Goal: Information Seeking & Learning: Check status

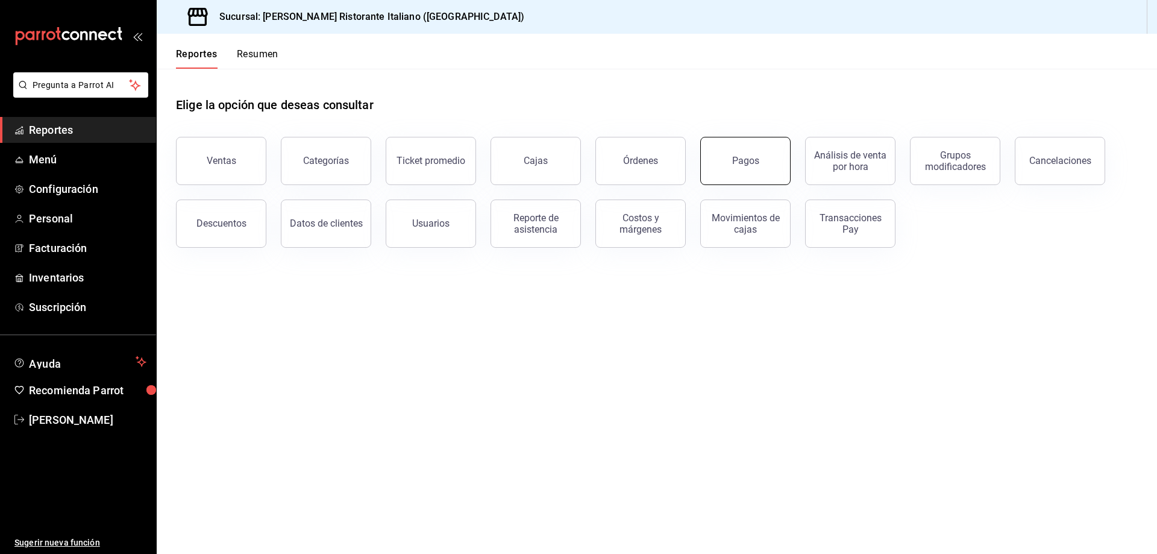
click at [744, 168] on button "Pagos" at bounding box center [745, 161] width 90 height 48
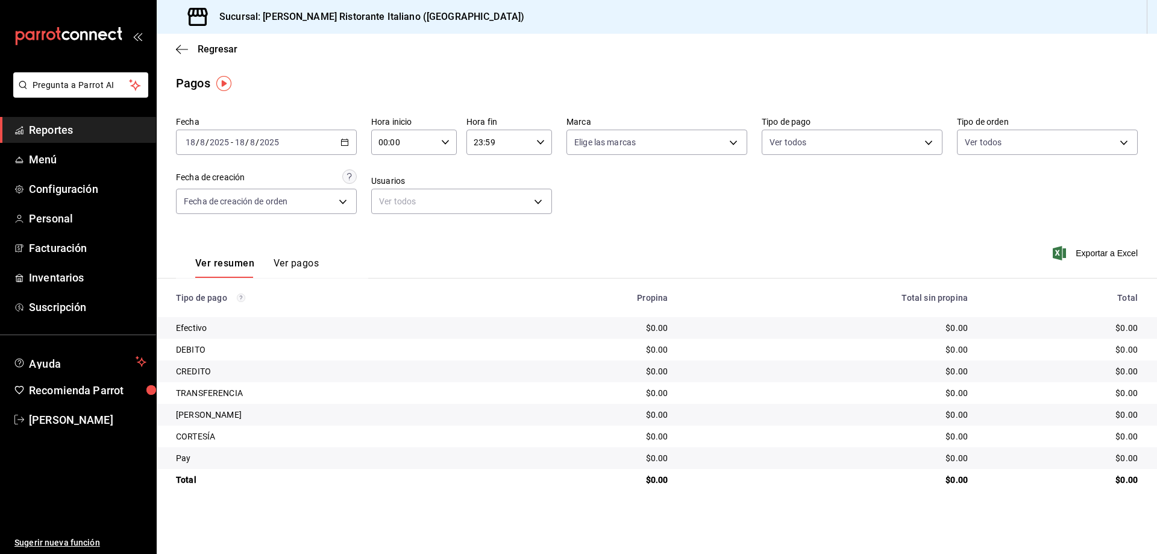
click at [345, 142] on \(Stroke\) "button" at bounding box center [345, 141] width 7 height 1
click at [233, 312] on span "Rango de fechas" at bounding box center [232, 314] width 93 height 13
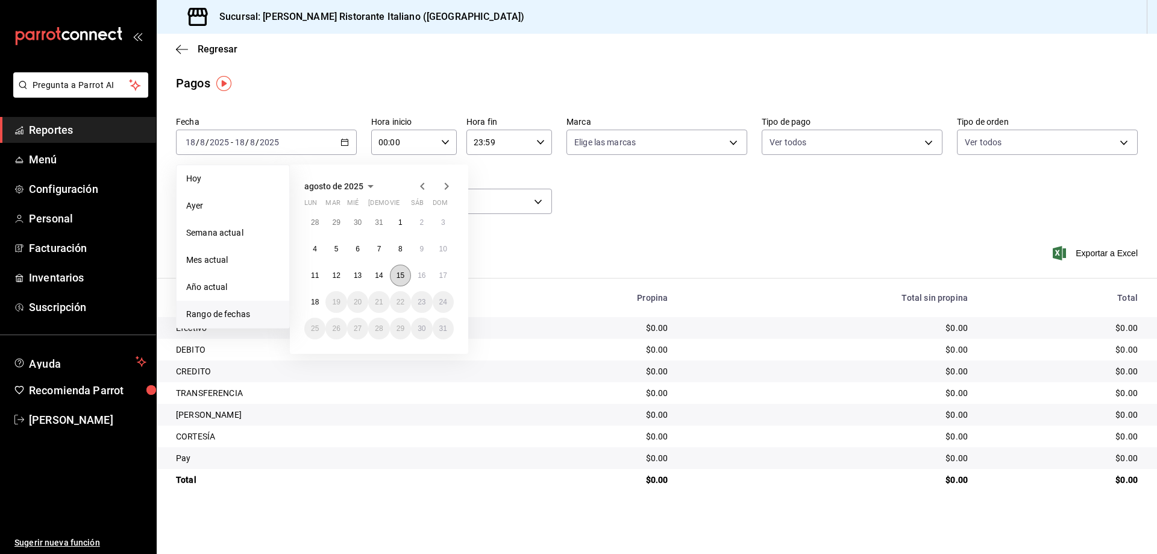
click at [400, 275] on abbr "15" at bounding box center [401, 275] width 8 height 8
click at [398, 274] on abbr "15" at bounding box center [401, 275] width 8 height 8
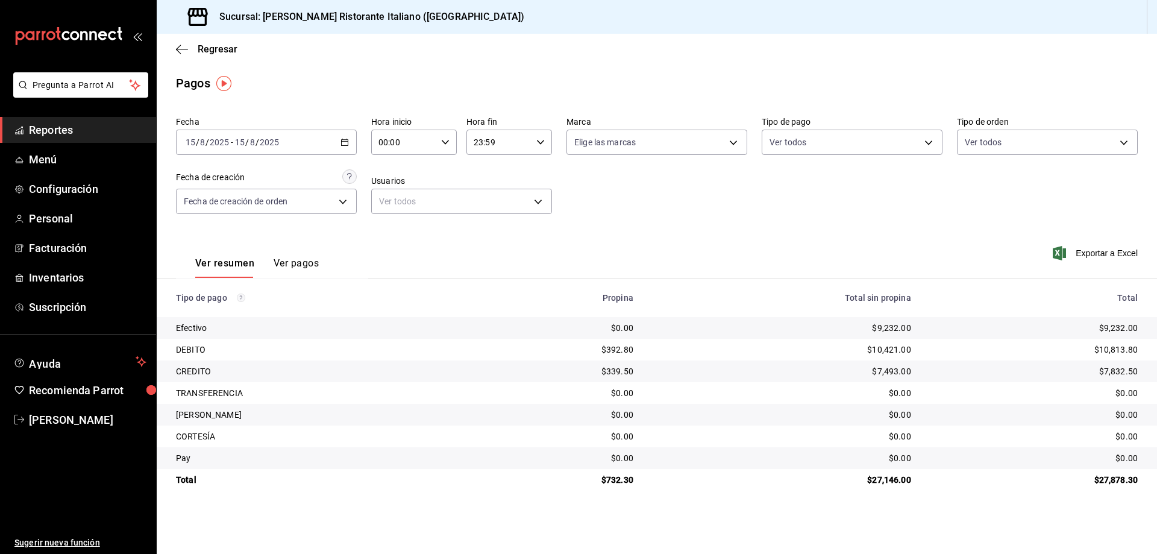
click at [343, 145] on \(Stroke\) "button" at bounding box center [344, 142] width 7 height 7
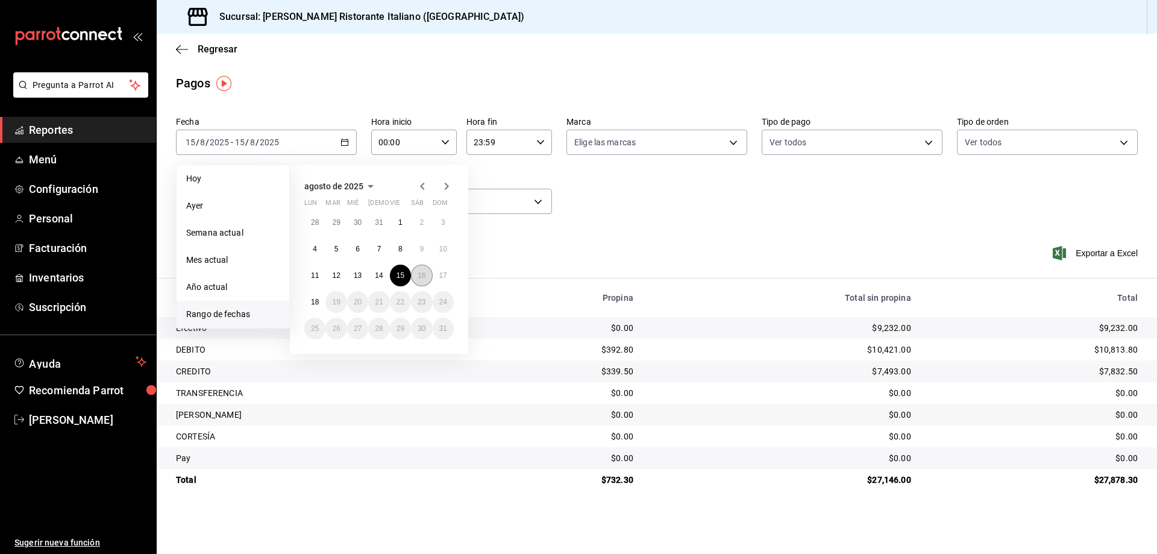
click at [417, 273] on button "16" at bounding box center [421, 276] width 21 height 22
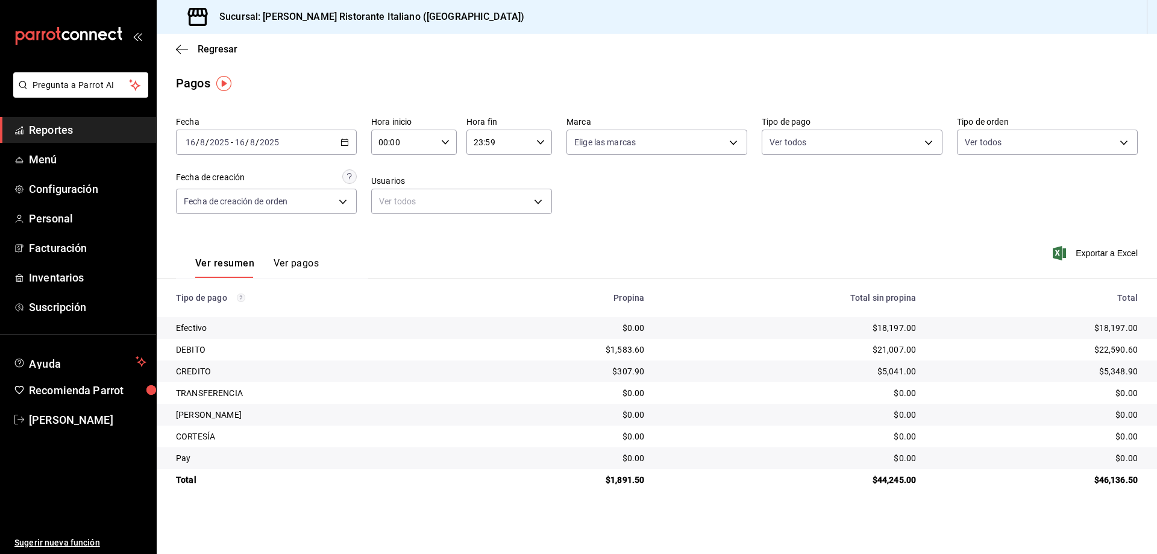
click at [306, 259] on button "Ver pagos" at bounding box center [296, 267] width 45 height 20
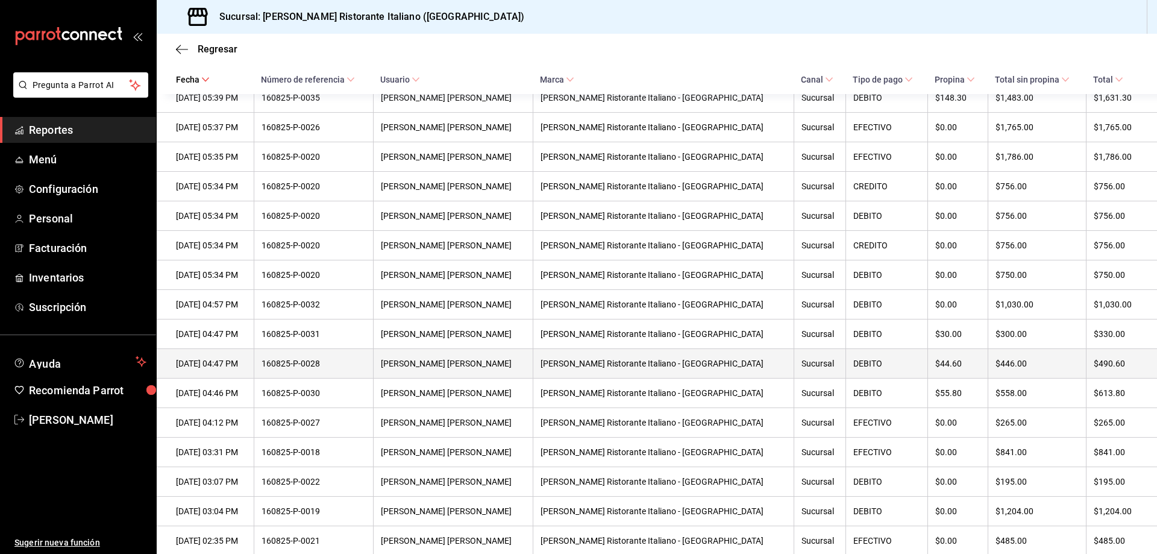
scroll to position [949, 0]
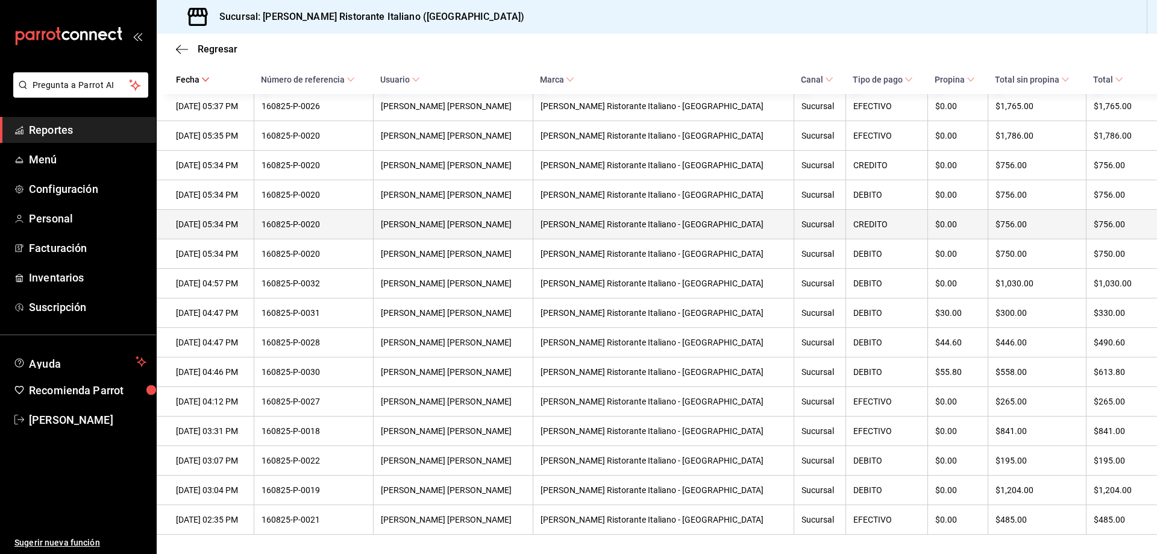
click at [334, 221] on div "160825-P-0020" at bounding box center [314, 224] width 104 height 10
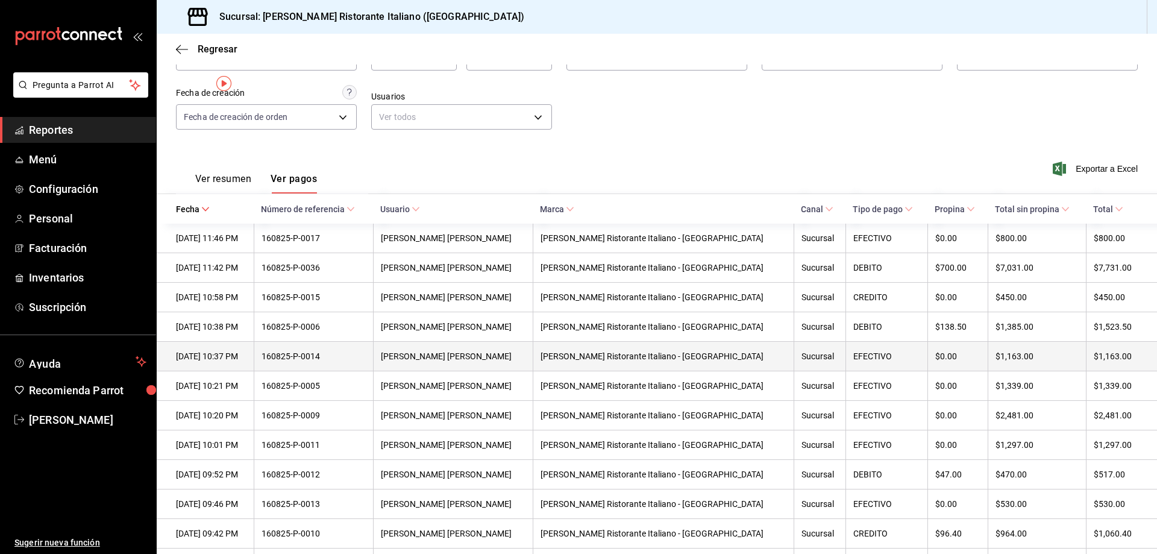
scroll to position [0, 0]
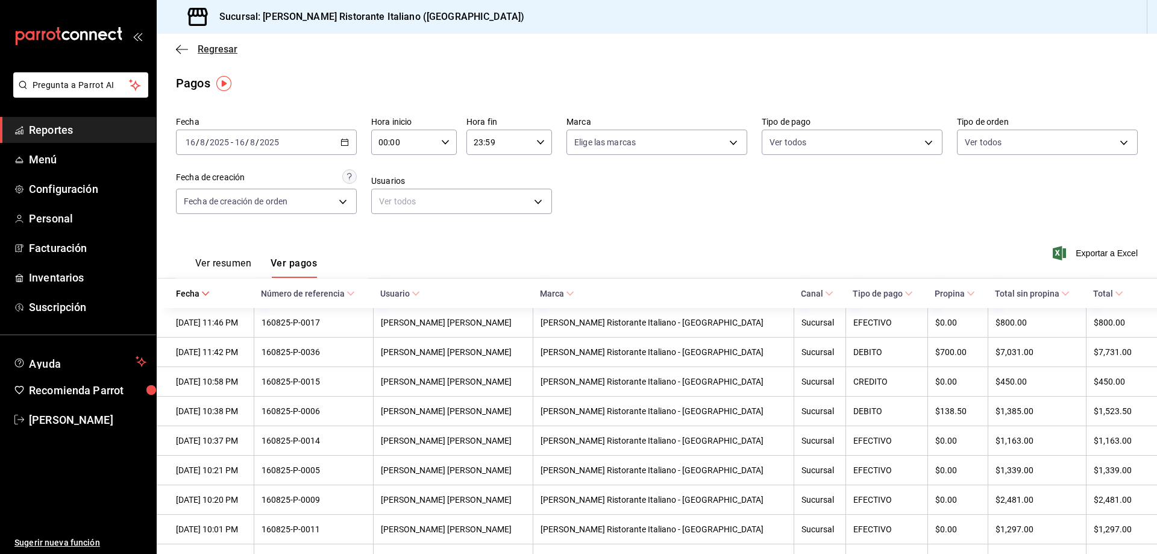
click at [205, 52] on span "Regresar" at bounding box center [218, 48] width 40 height 11
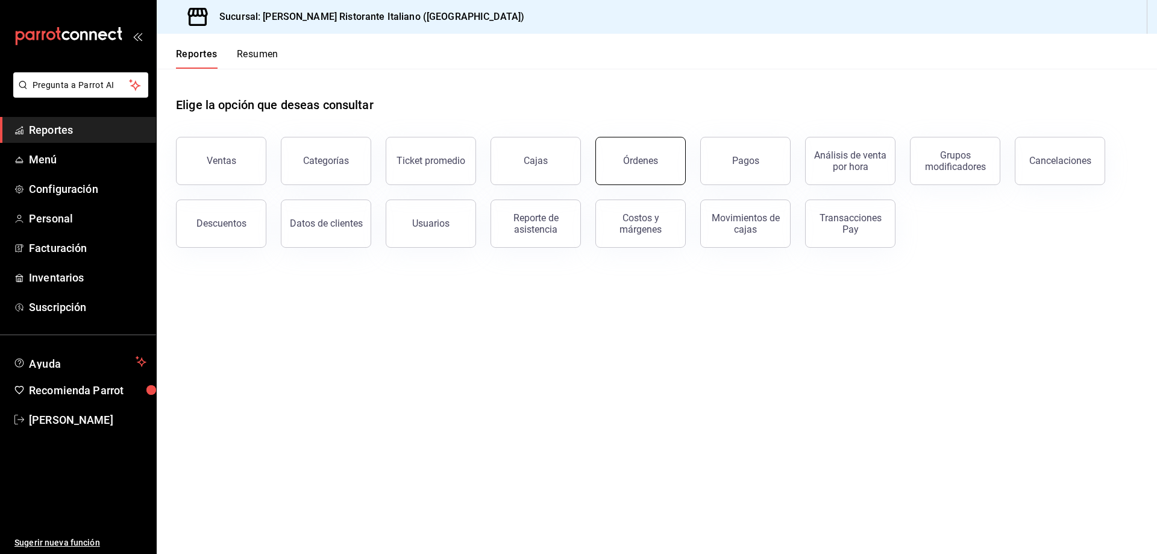
click at [623, 160] on button "Órdenes" at bounding box center [640, 161] width 90 height 48
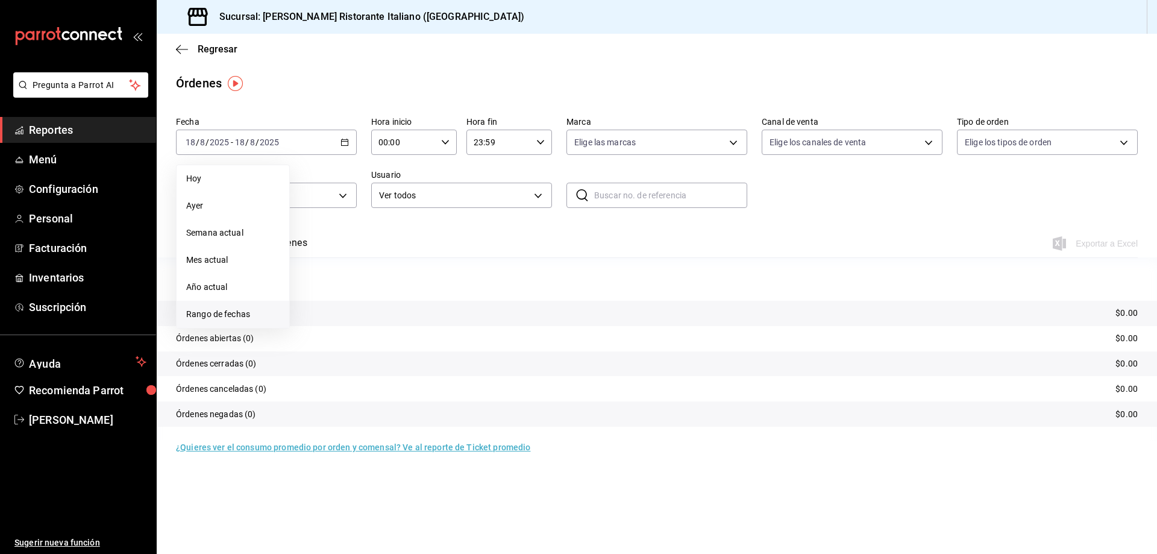
click at [237, 317] on span "Rango de fechas" at bounding box center [232, 314] width 93 height 13
click at [413, 272] on button "16" at bounding box center [421, 276] width 21 height 22
click at [289, 243] on button "Ver órdenes" at bounding box center [280, 247] width 53 height 20
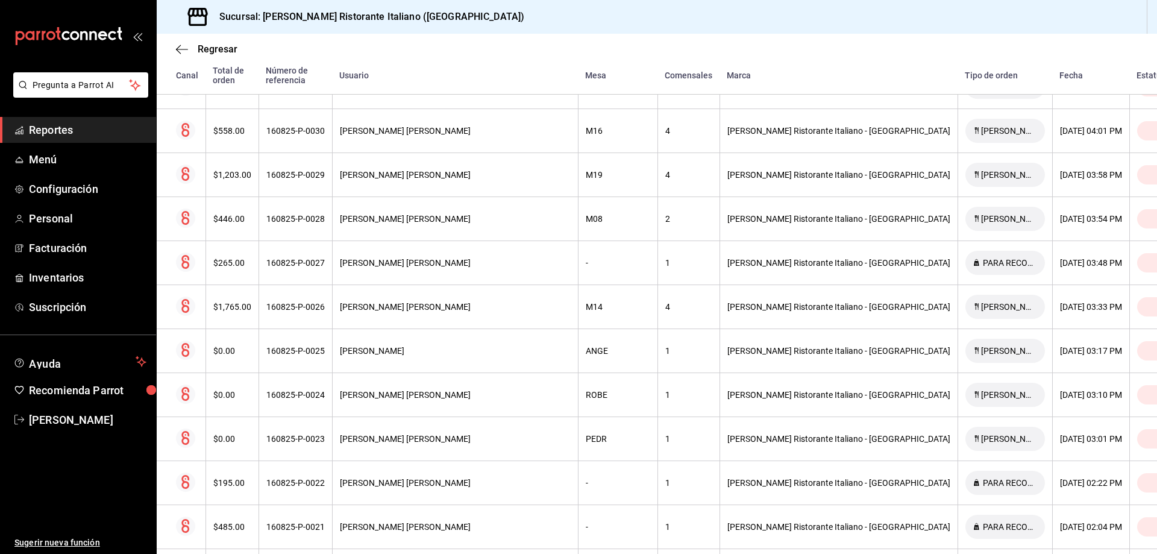
scroll to position [1589, 0]
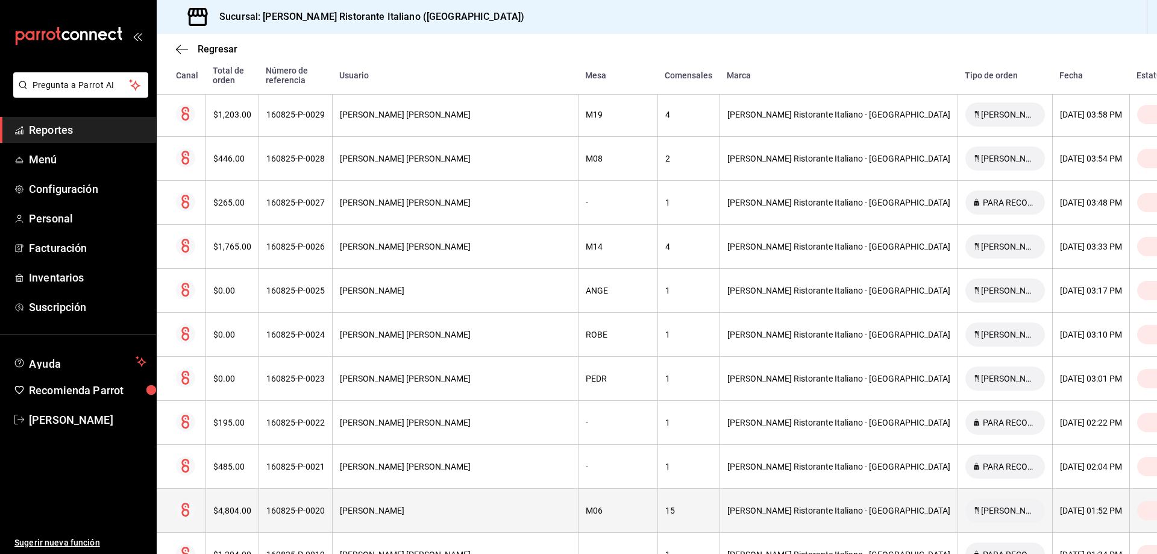
click at [468, 506] on div "[PERSON_NAME]" at bounding box center [455, 511] width 231 height 10
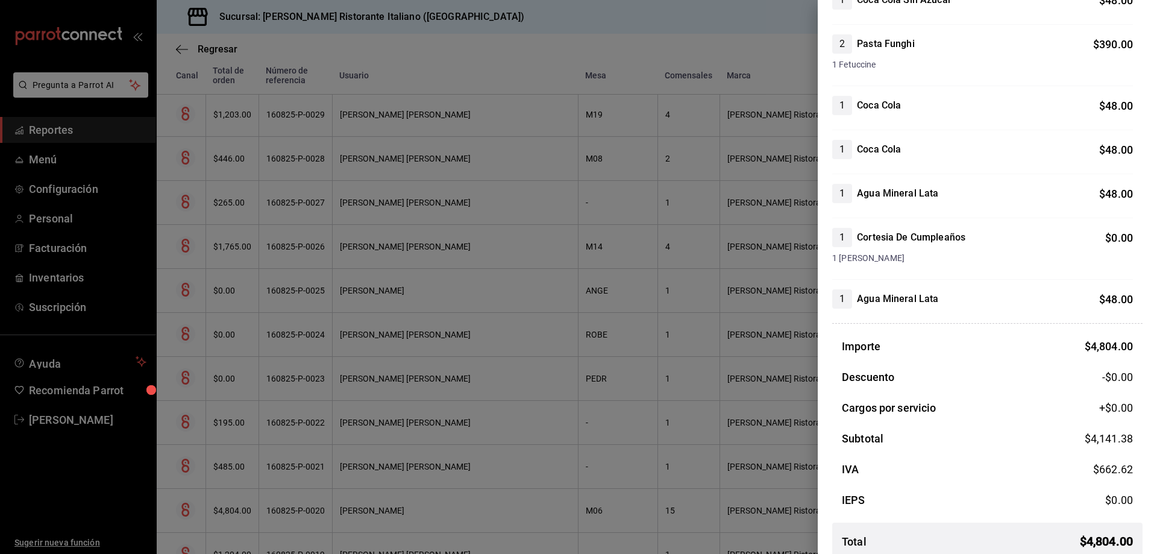
scroll to position [1663, 0]
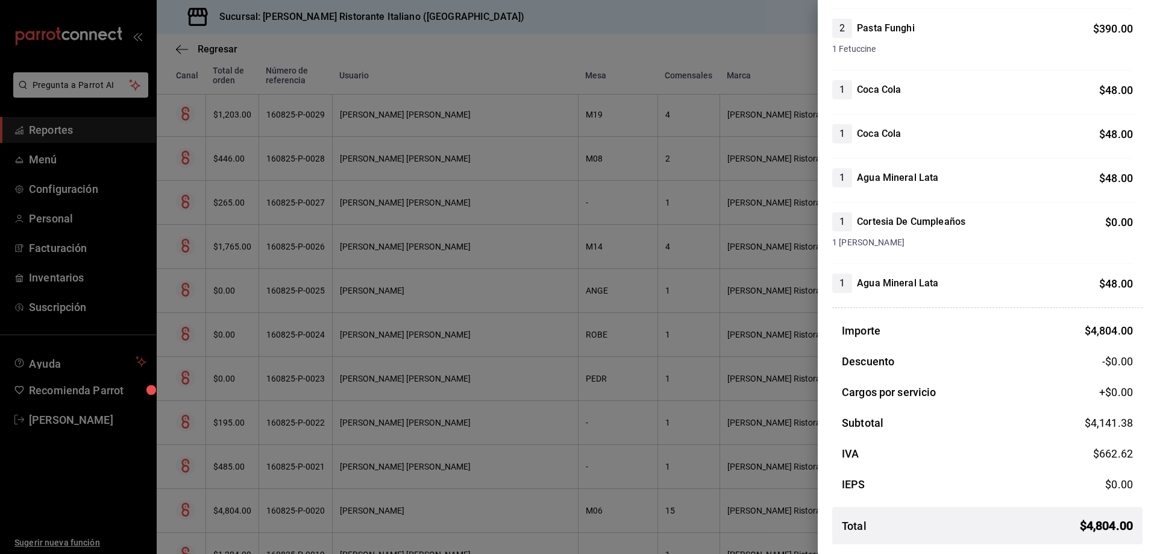
click at [600, 36] on div at bounding box center [578, 277] width 1157 height 554
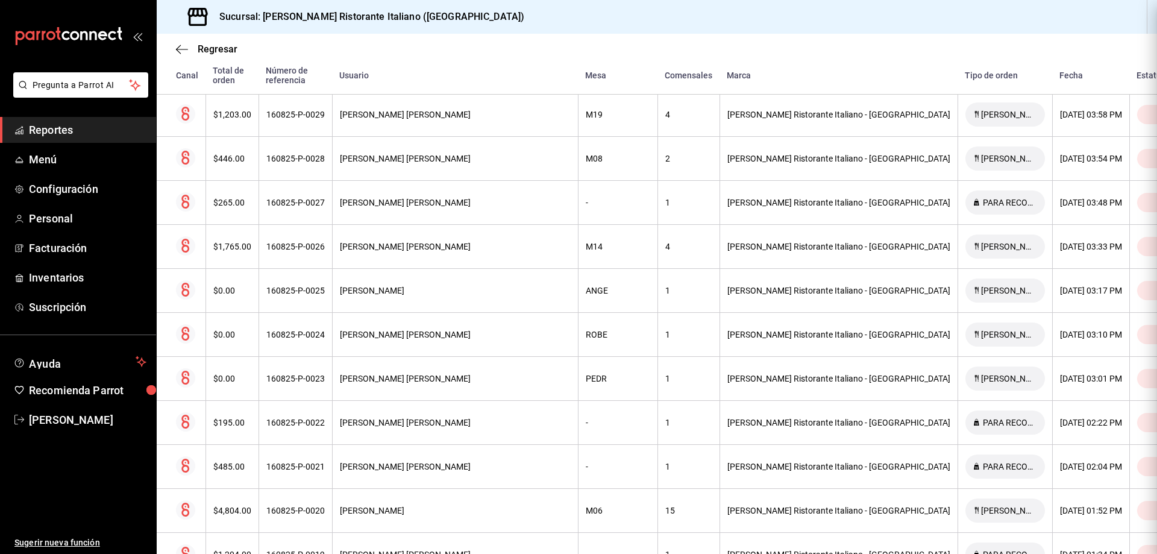
scroll to position [0, 0]
click at [205, 49] on span "Regresar" at bounding box center [218, 48] width 40 height 11
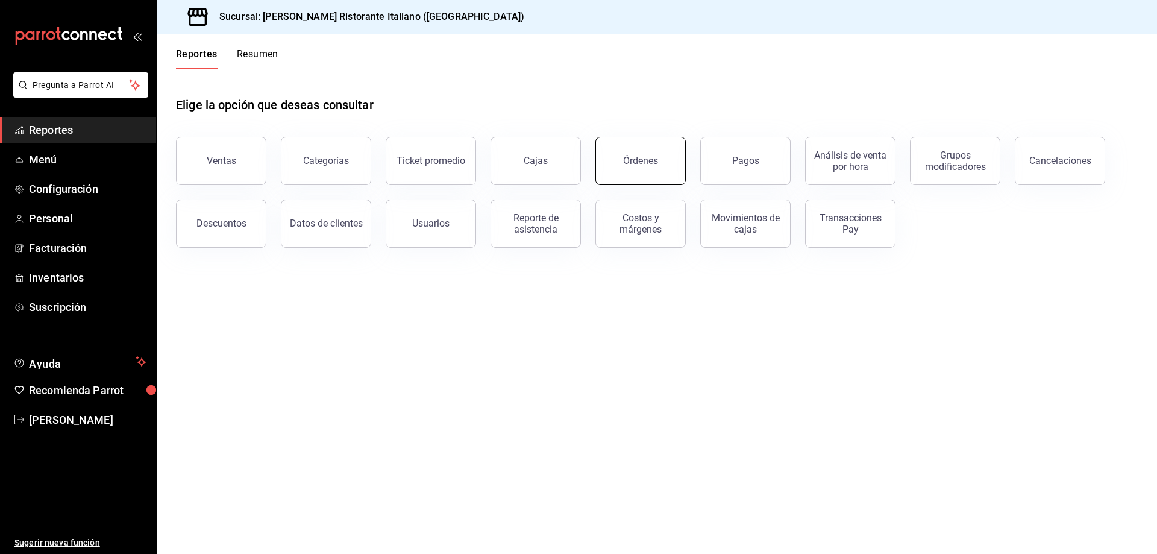
click at [661, 165] on button "Órdenes" at bounding box center [640, 161] width 90 height 48
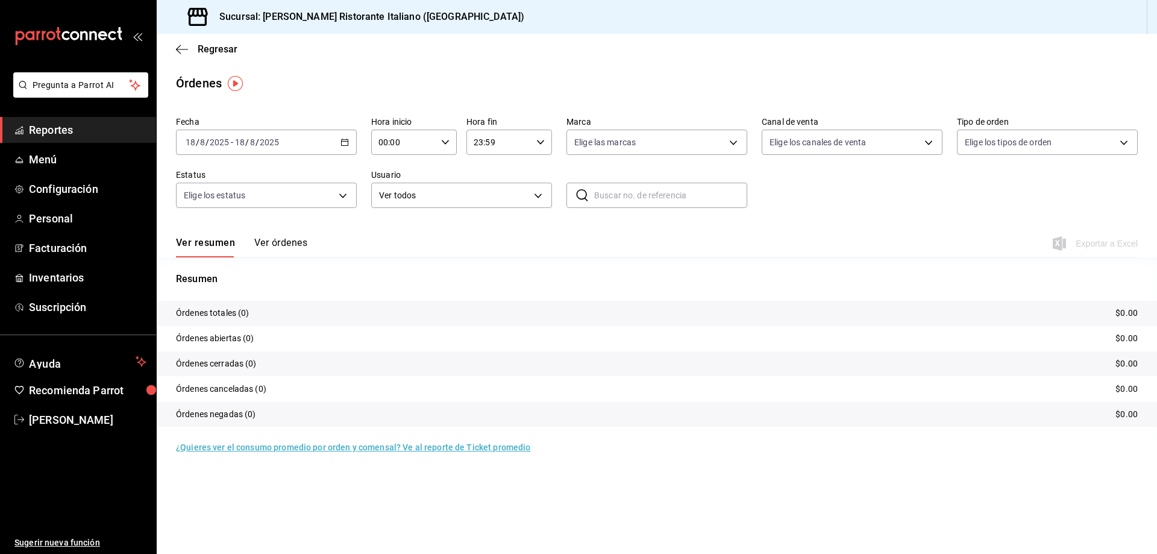
click at [348, 138] on icon "button" at bounding box center [344, 142] width 8 height 8
click at [246, 318] on span "Rango de fechas" at bounding box center [232, 314] width 93 height 13
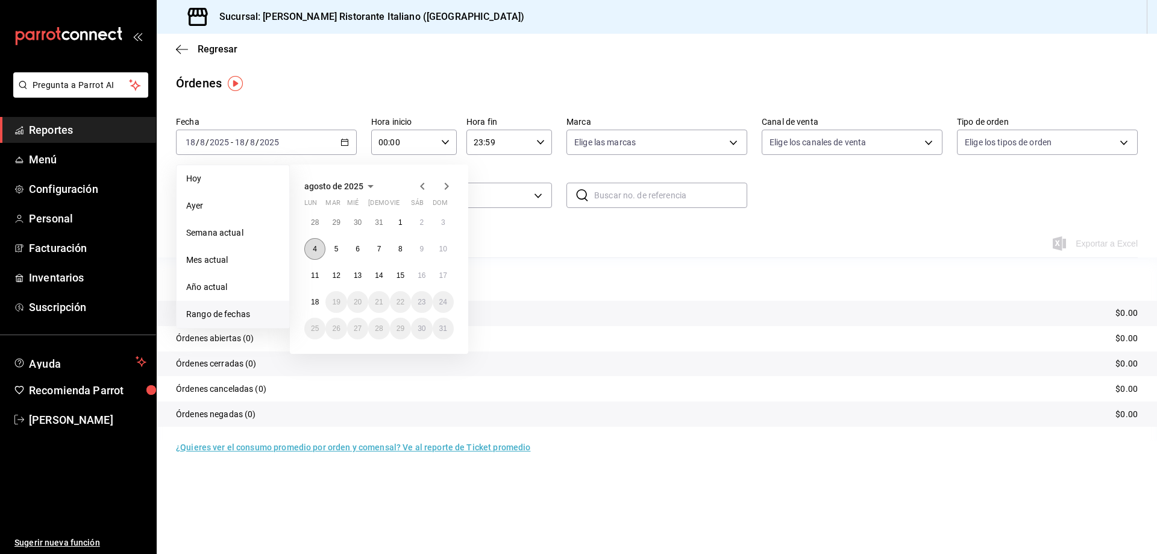
click at [313, 253] on abbr "4" at bounding box center [315, 249] width 4 height 8
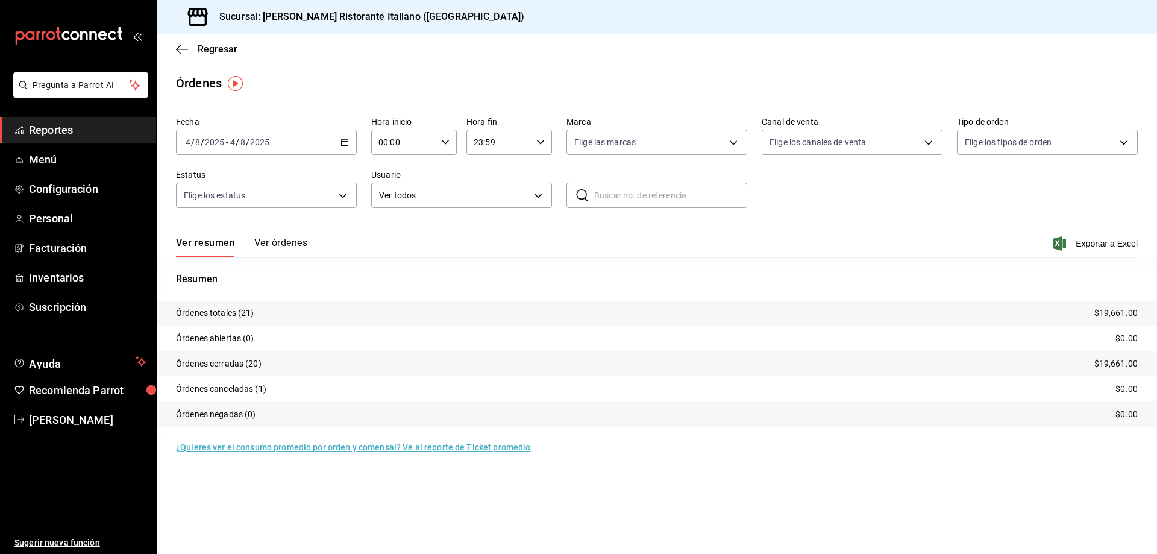
click at [286, 240] on button "Ver órdenes" at bounding box center [280, 247] width 53 height 20
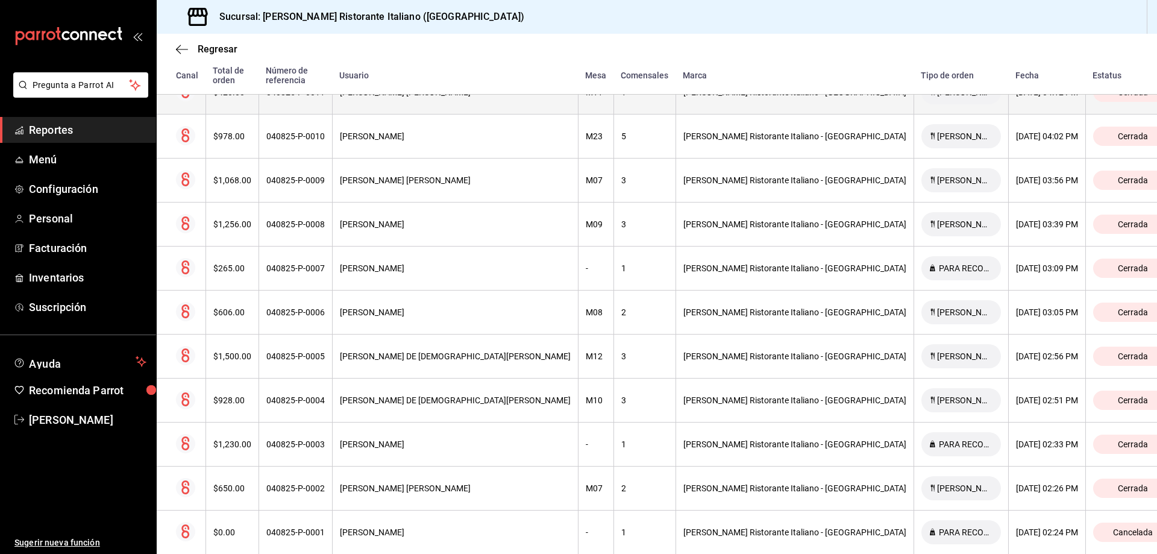
scroll to position [703, 0]
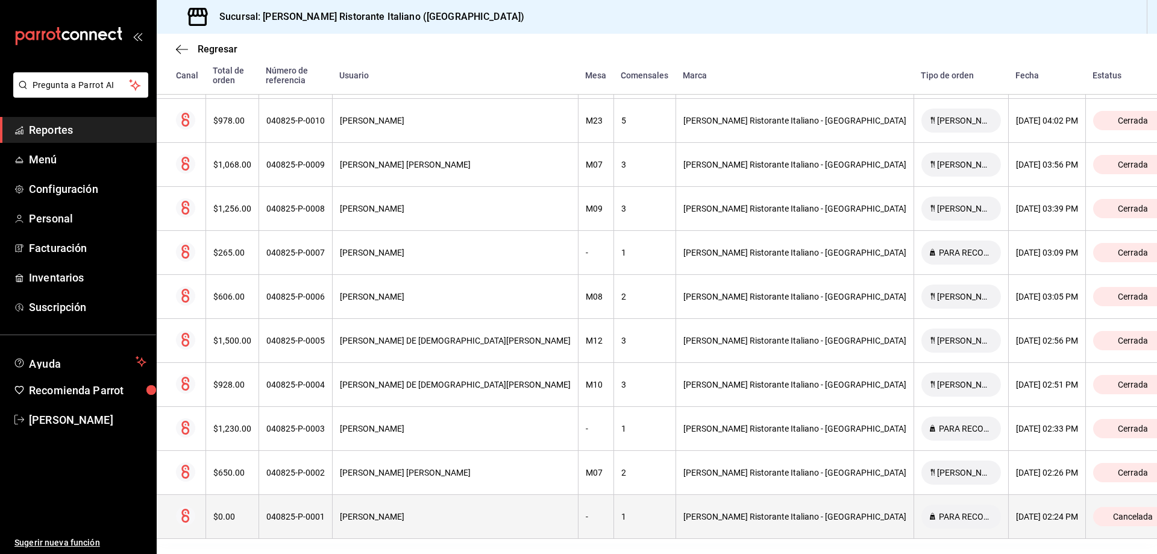
click at [1108, 512] on span "Cancelada" at bounding box center [1132, 517] width 49 height 10
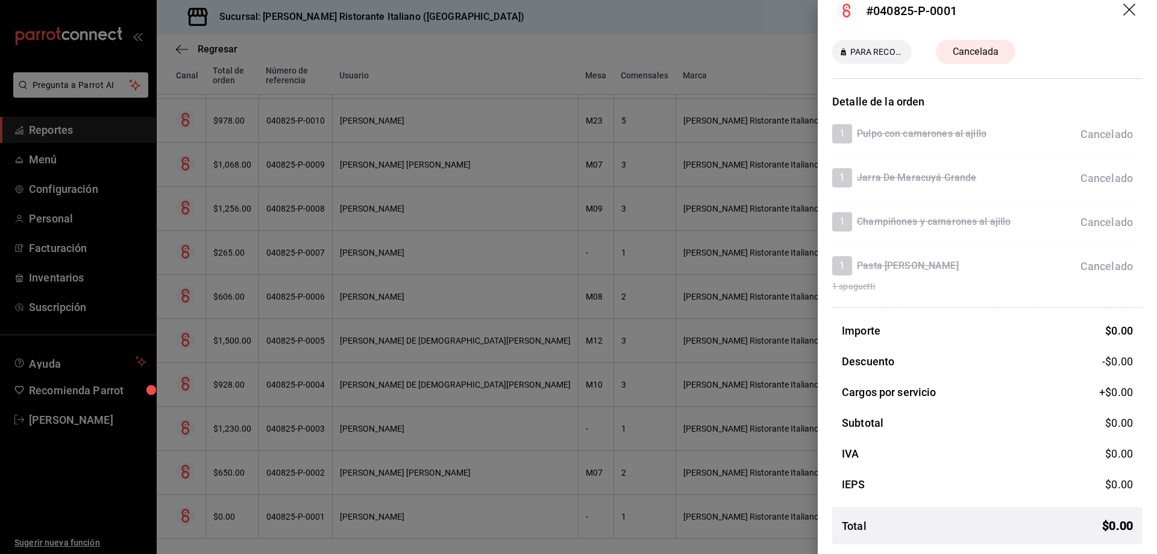
scroll to position [0, 0]
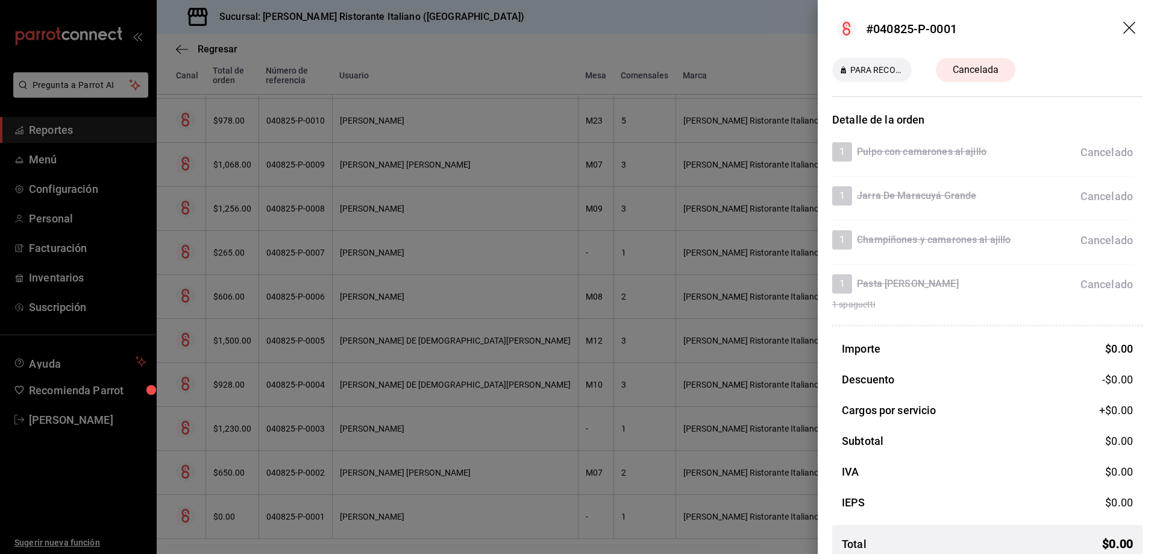
click at [1123, 27] on icon "drag" at bounding box center [1130, 29] width 14 height 14
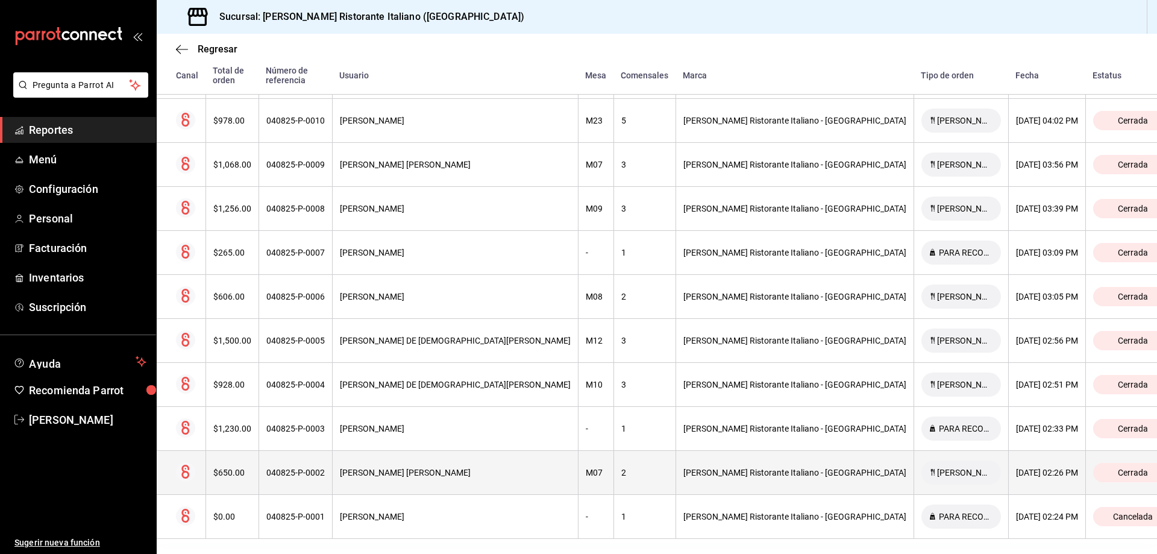
click at [806, 468] on div "[PERSON_NAME] Ristorante Italiano - [GEOGRAPHIC_DATA]" at bounding box center [794, 473] width 223 height 10
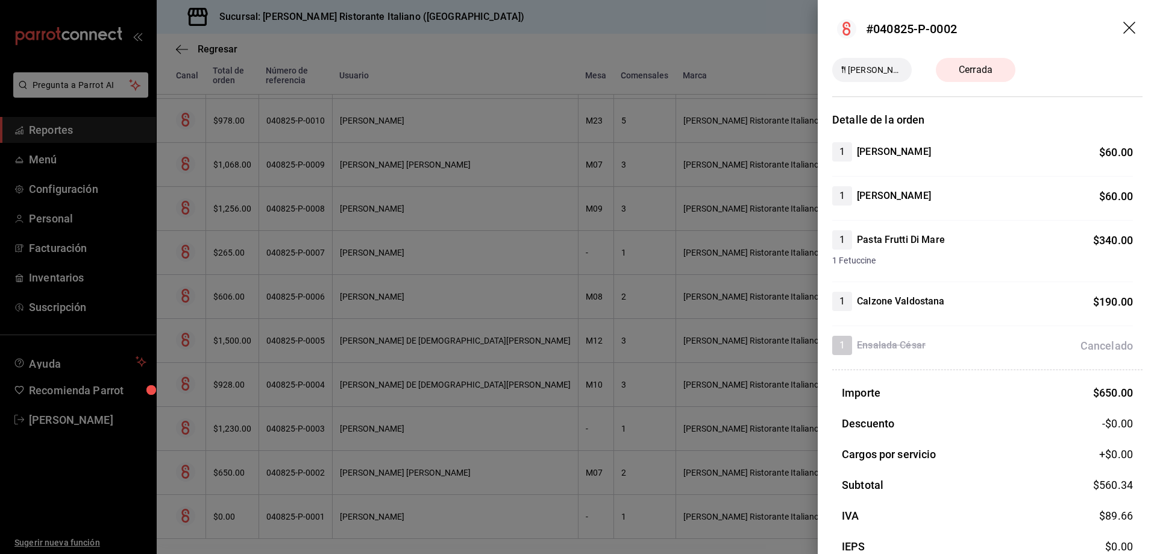
click at [1126, 25] on icon "drag" at bounding box center [1130, 29] width 14 height 14
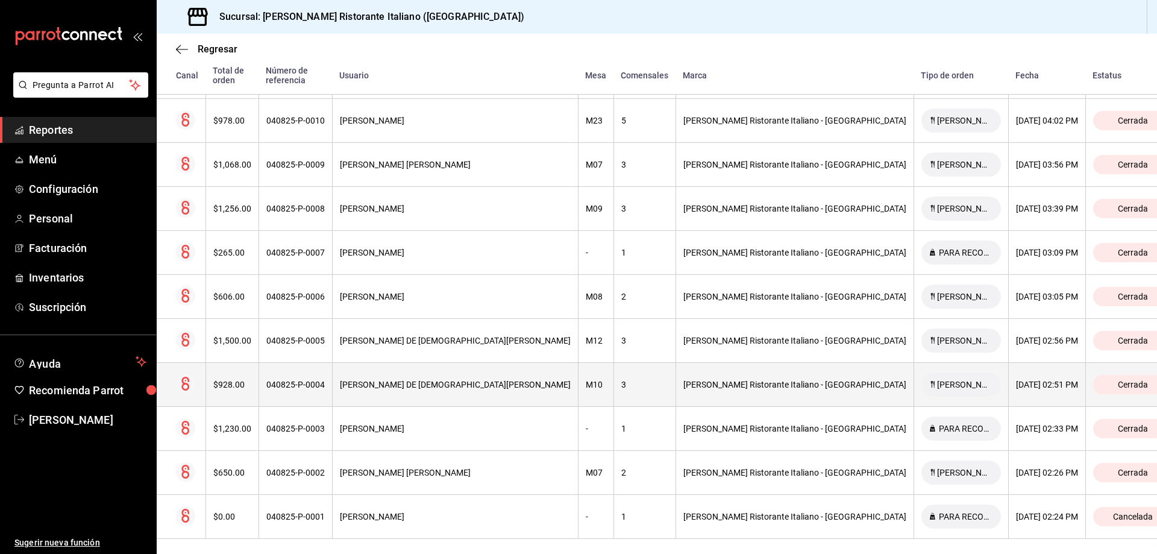
click at [696, 381] on th "[PERSON_NAME] Ristorante Italiano - [GEOGRAPHIC_DATA]" at bounding box center [795, 385] width 238 height 44
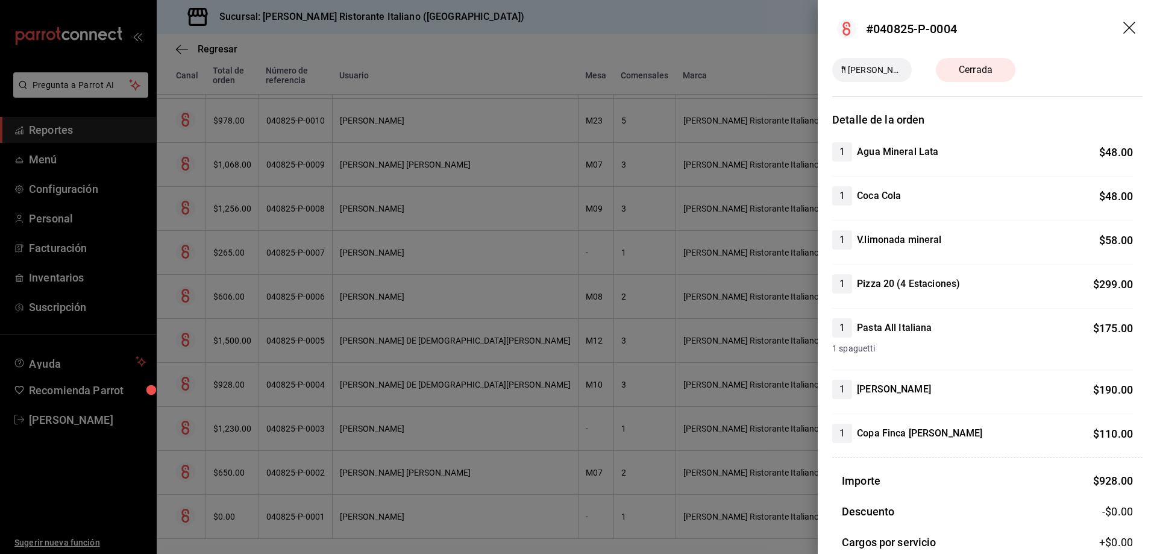
click at [1125, 25] on icon "drag" at bounding box center [1130, 29] width 14 height 14
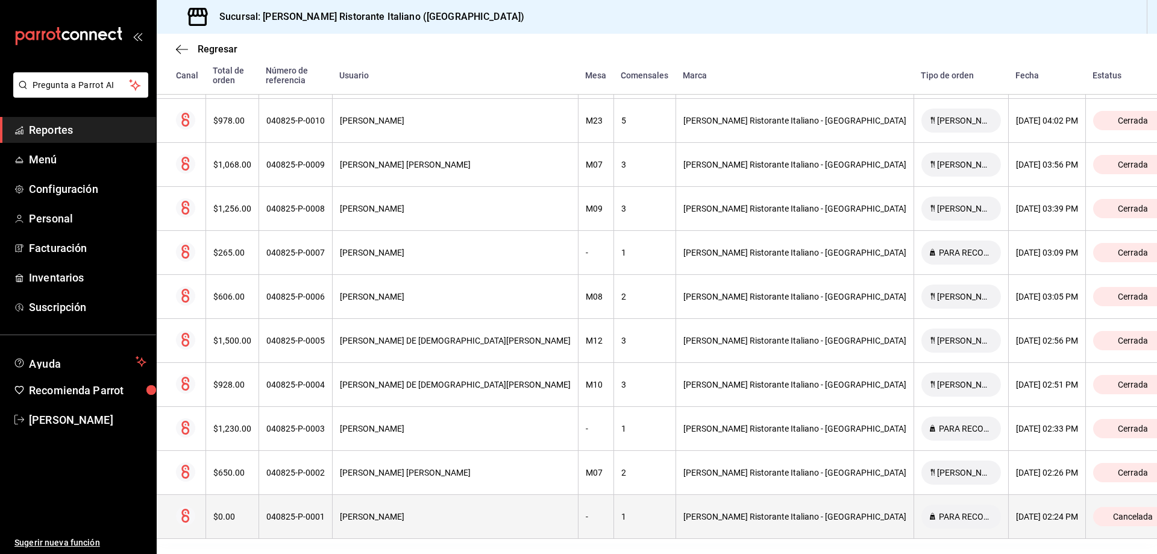
click at [794, 512] on div "[PERSON_NAME] Ristorante Italiano - [GEOGRAPHIC_DATA]" at bounding box center [794, 517] width 223 height 10
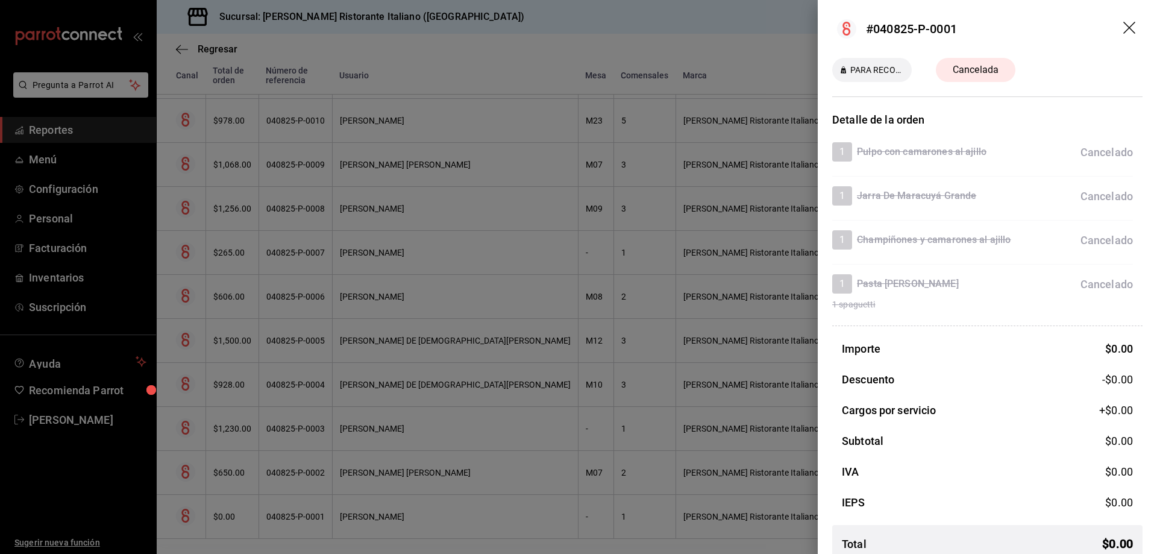
click at [1123, 34] on icon "drag" at bounding box center [1130, 29] width 14 height 14
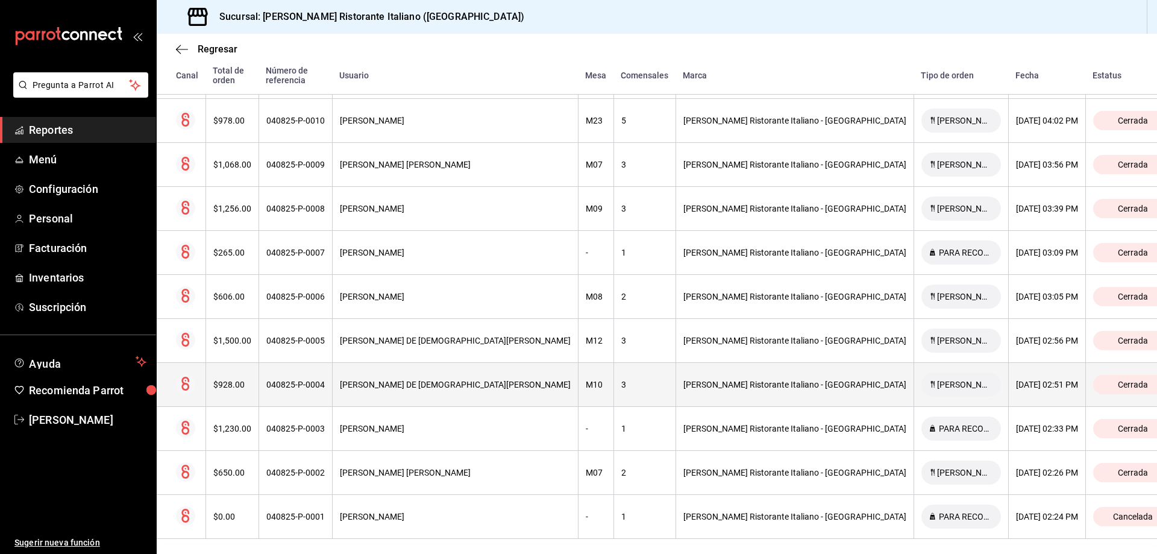
click at [755, 380] on div "[PERSON_NAME] Ristorante Italiano - [GEOGRAPHIC_DATA]" at bounding box center [794, 385] width 223 height 10
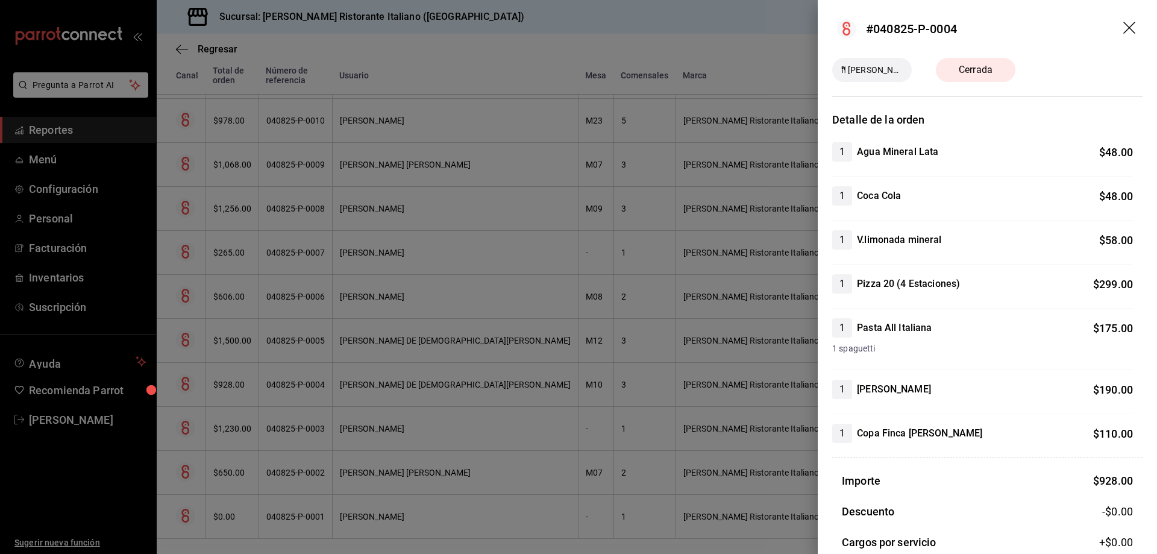
click at [1123, 24] on icon "drag" at bounding box center [1130, 29] width 14 height 14
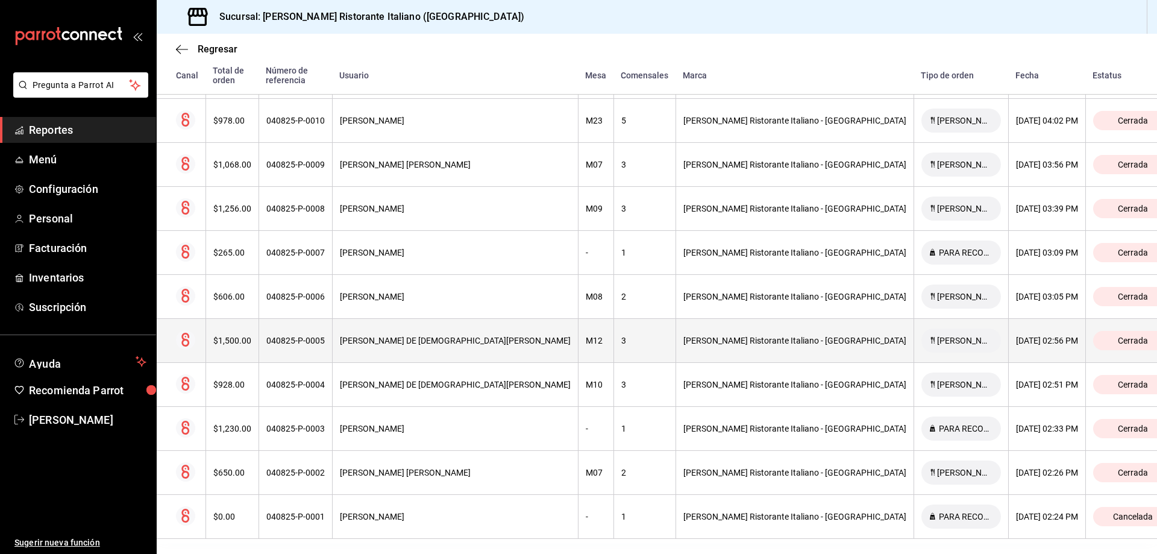
click at [748, 336] on div "[PERSON_NAME] Ristorante Italiano - [GEOGRAPHIC_DATA]" at bounding box center [794, 341] width 223 height 10
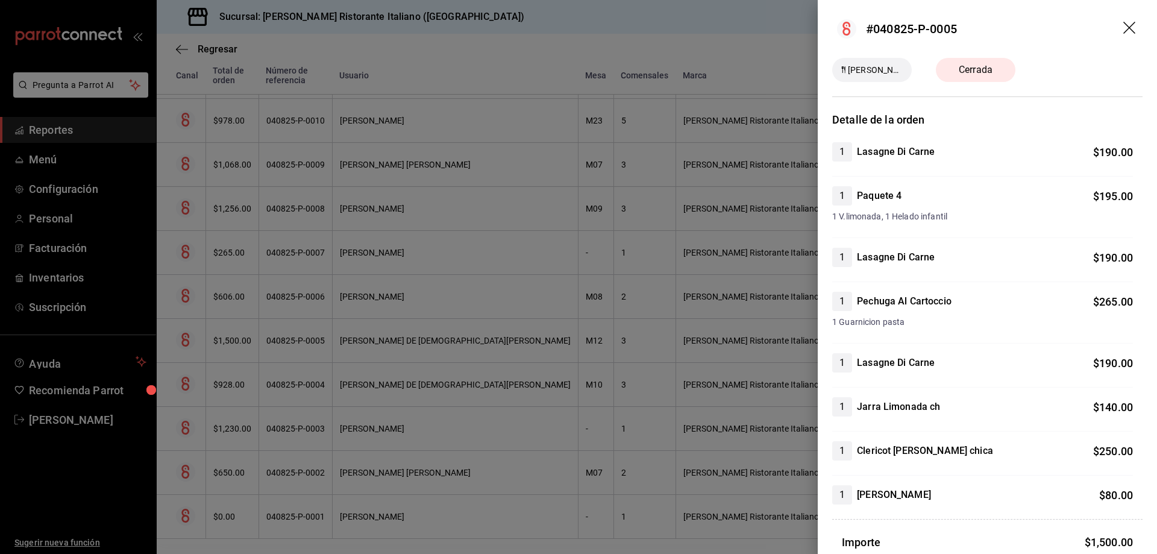
click at [1123, 25] on icon "drag" at bounding box center [1130, 29] width 14 height 14
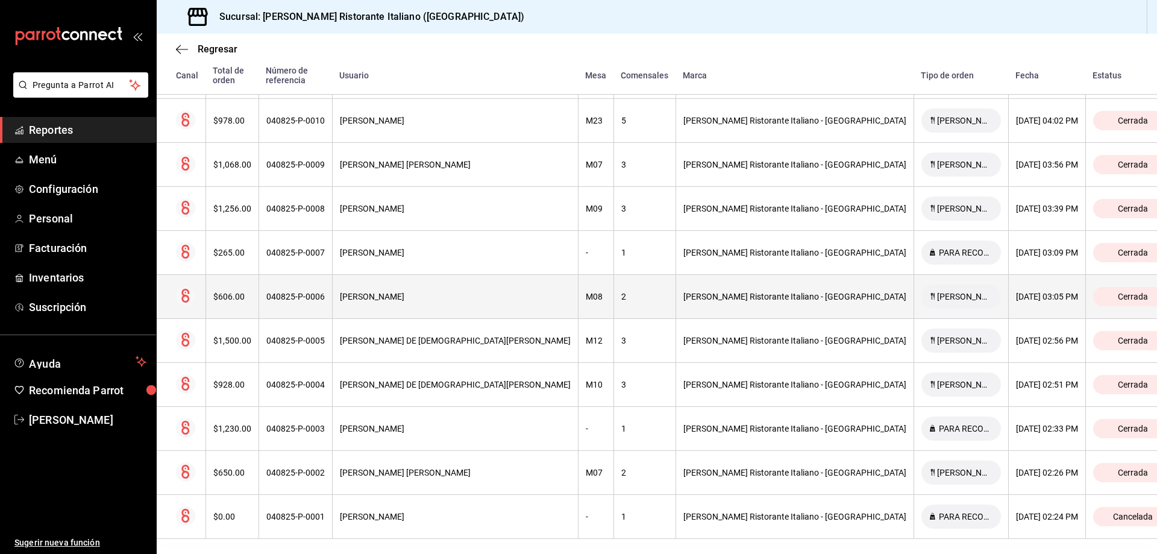
click at [711, 292] on div "[PERSON_NAME] Ristorante Italiano - [GEOGRAPHIC_DATA]" at bounding box center [794, 297] width 223 height 10
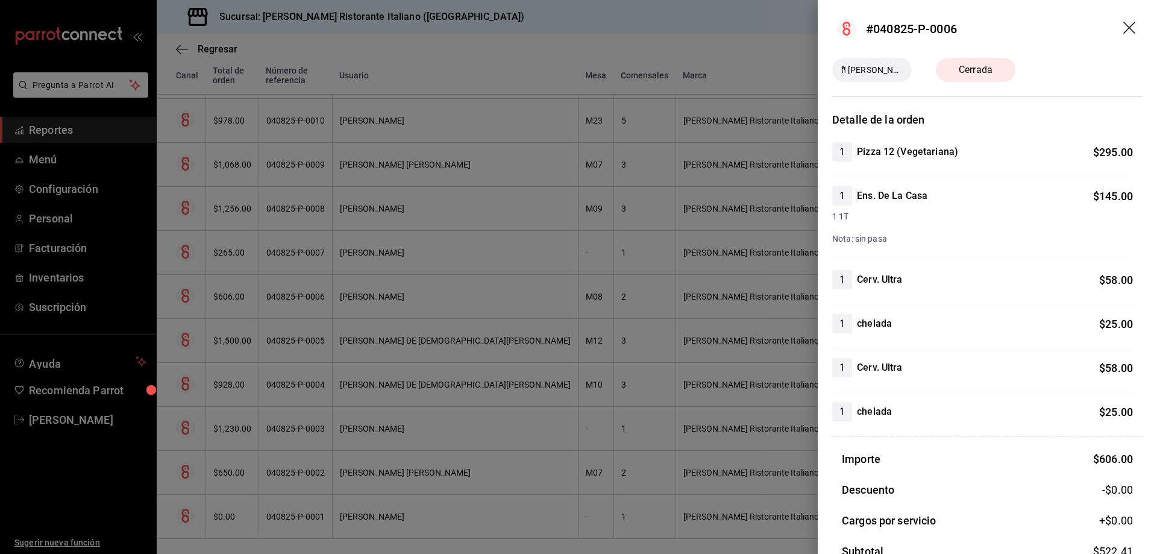
click at [1123, 26] on icon "drag" at bounding box center [1130, 29] width 14 height 14
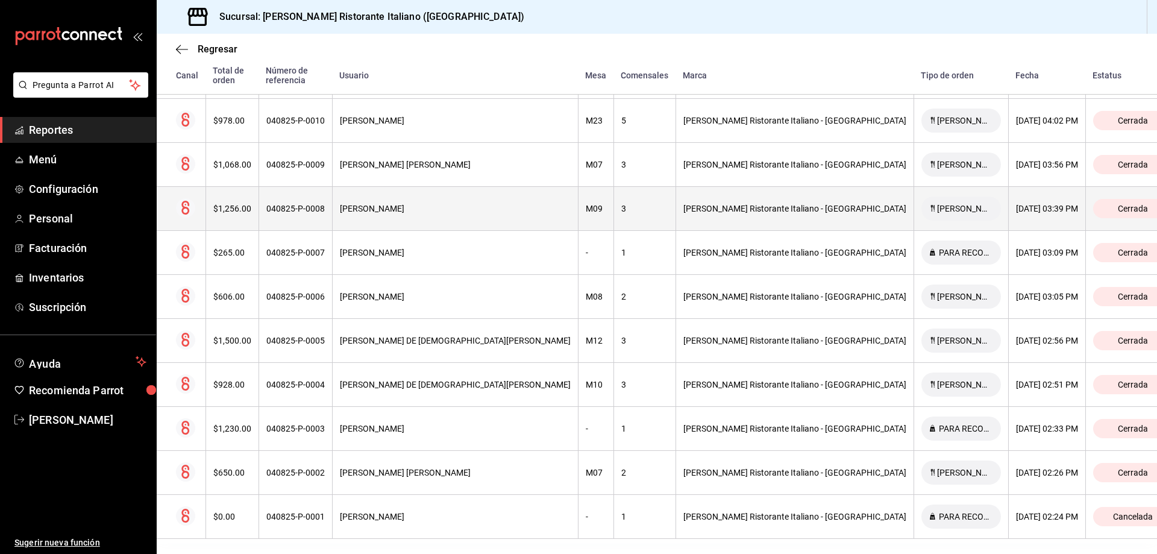
click at [721, 204] on div "[PERSON_NAME] Ristorante Italiano - [GEOGRAPHIC_DATA]" at bounding box center [794, 209] width 223 height 10
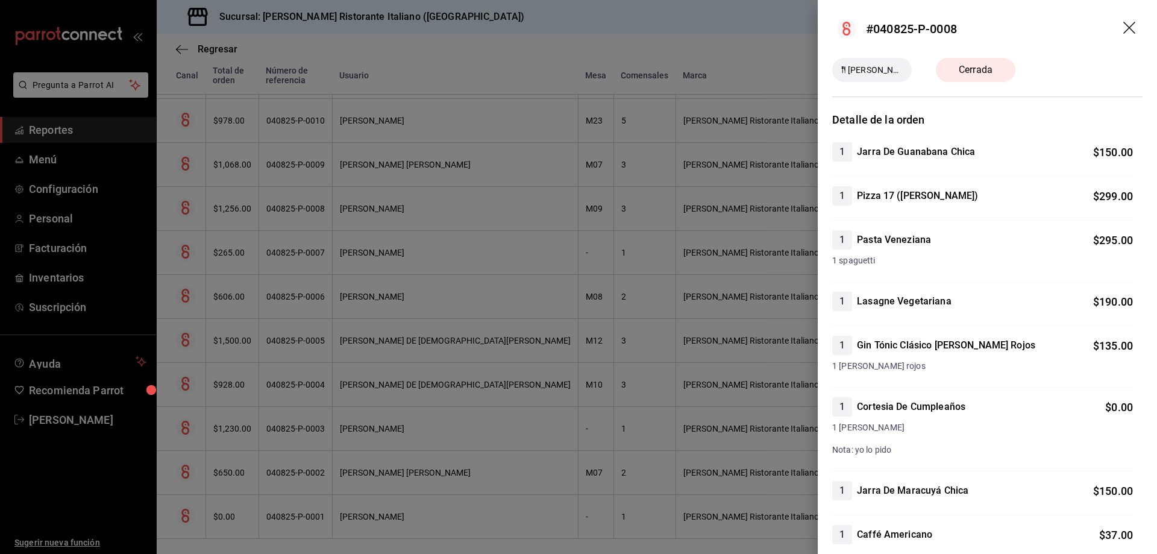
click at [1123, 30] on icon "drag" at bounding box center [1129, 28] width 12 height 12
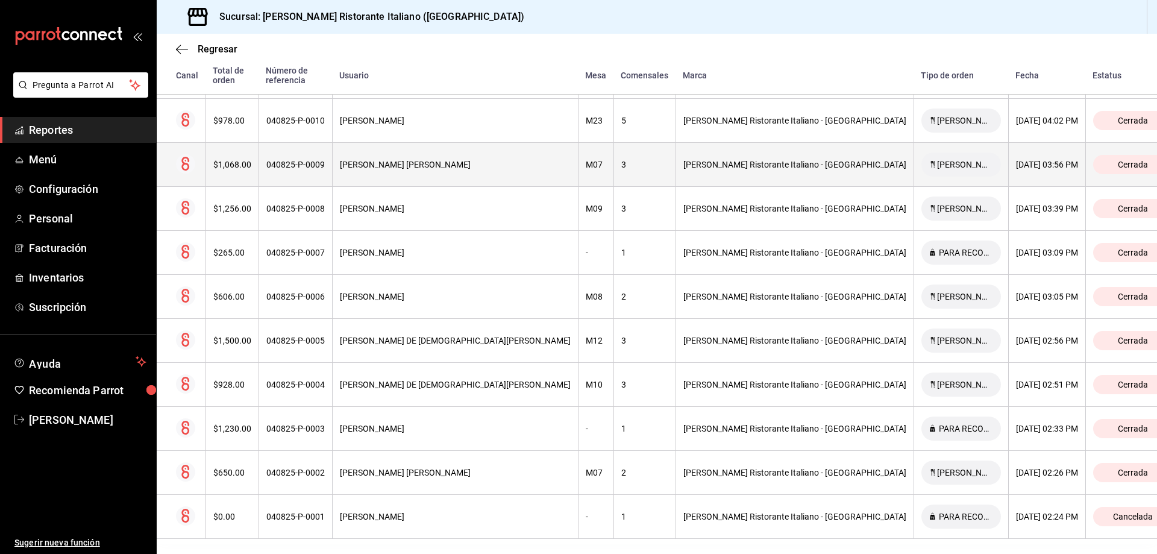
click at [683, 160] on div "[PERSON_NAME] Ristorante Italiano - [GEOGRAPHIC_DATA]" at bounding box center [794, 165] width 223 height 10
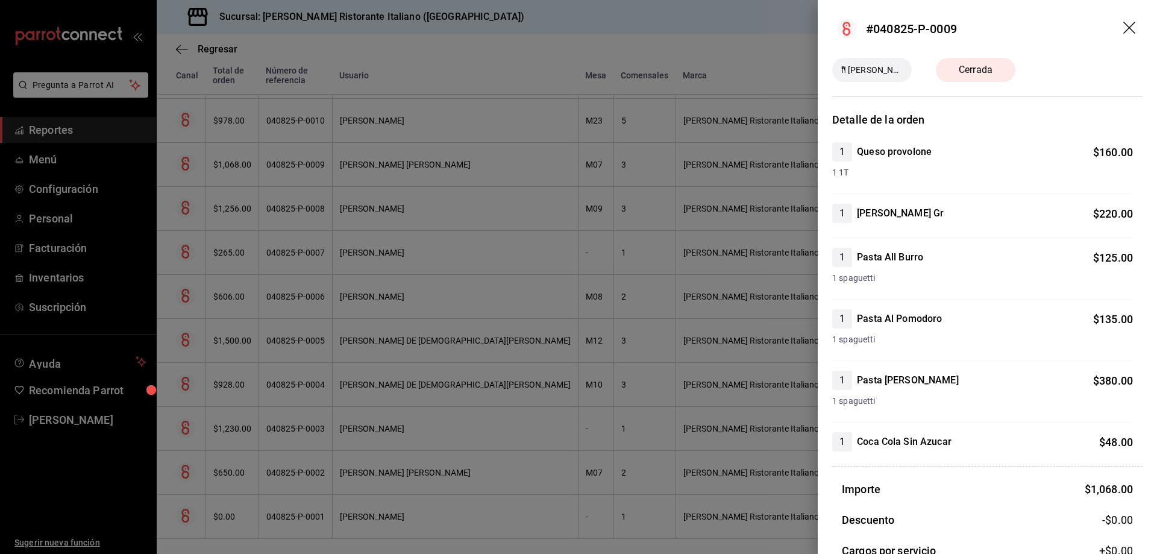
click at [1123, 28] on icon "drag" at bounding box center [1129, 28] width 12 height 12
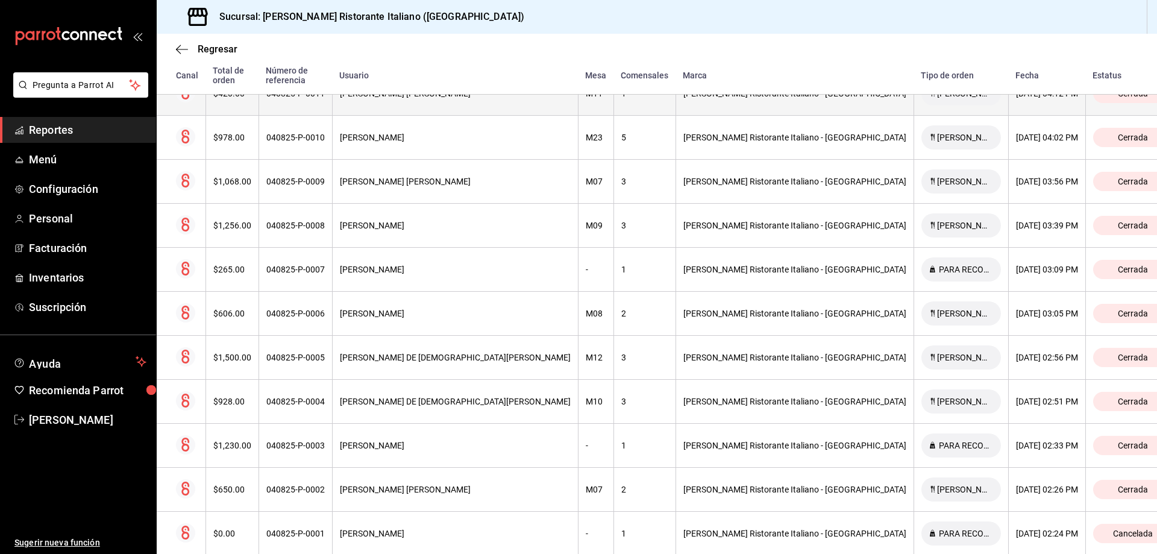
scroll to position [703, 0]
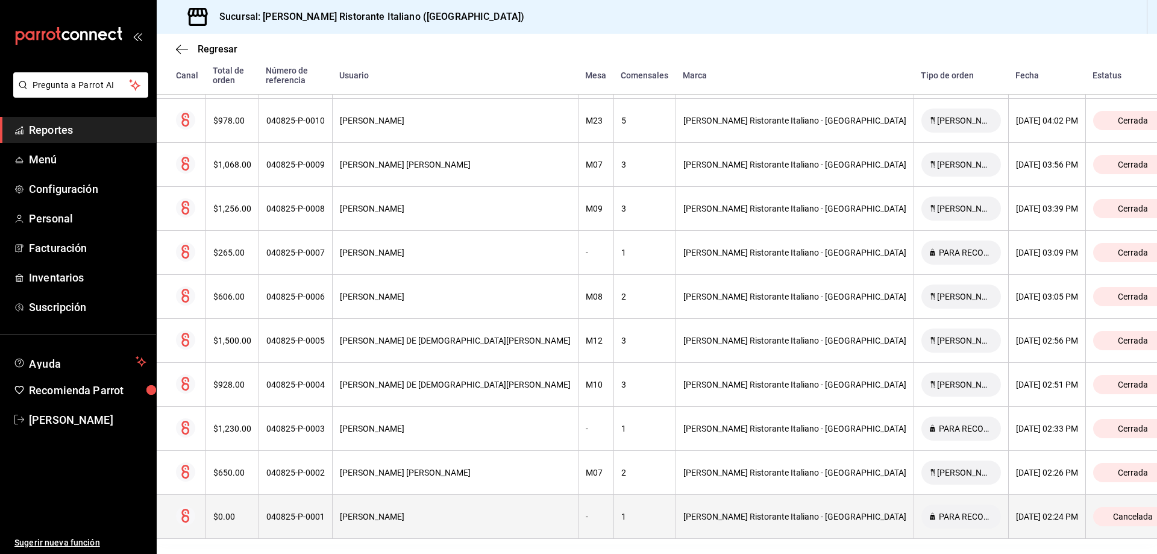
click at [726, 512] on div "[PERSON_NAME] Ristorante Italiano - [GEOGRAPHIC_DATA]" at bounding box center [794, 517] width 223 height 10
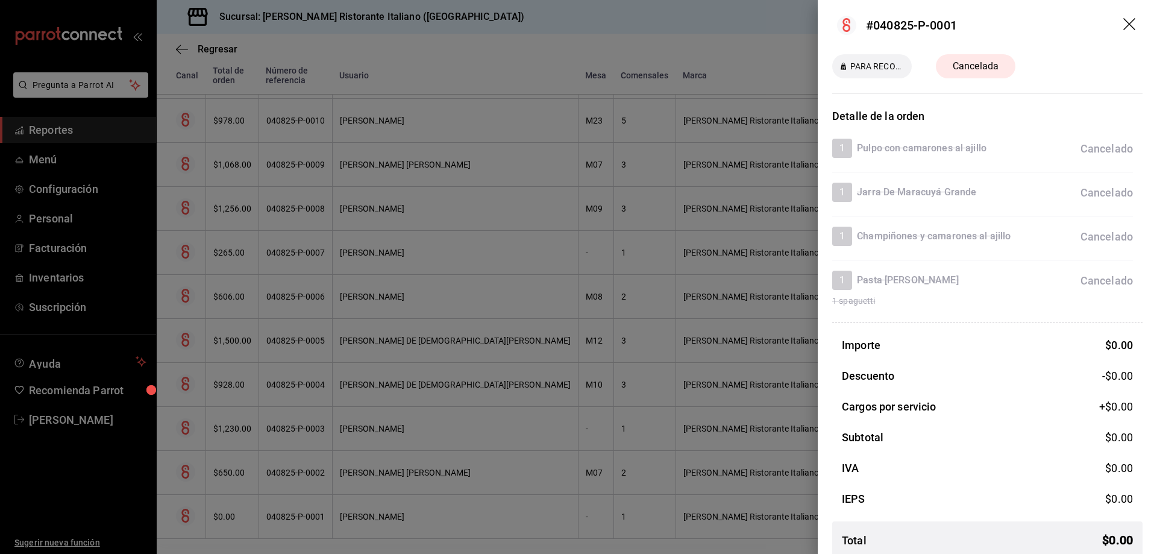
scroll to position [0, 0]
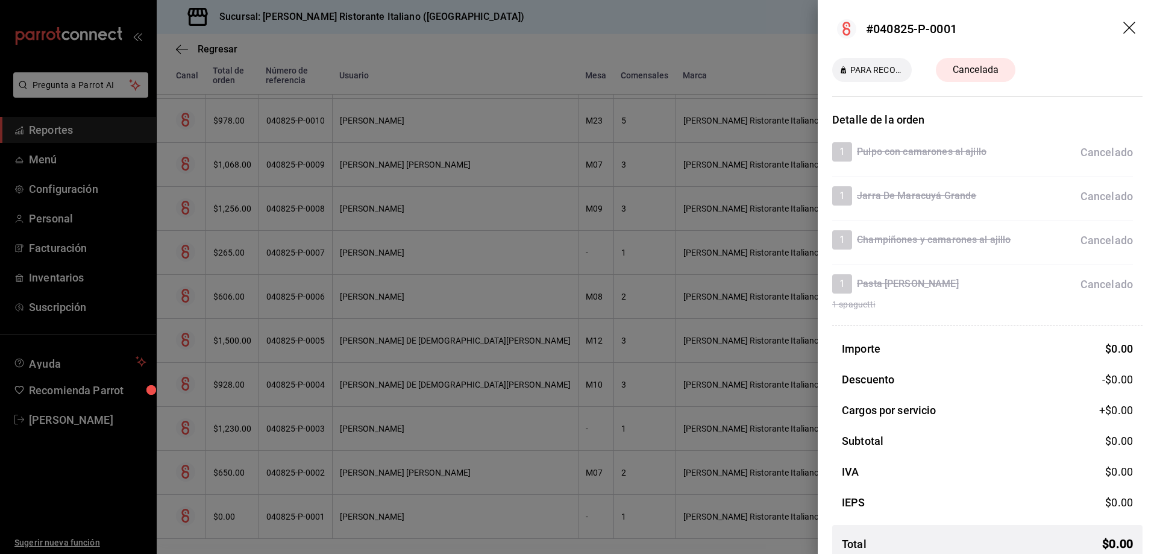
click at [1125, 27] on icon "drag" at bounding box center [1130, 29] width 14 height 14
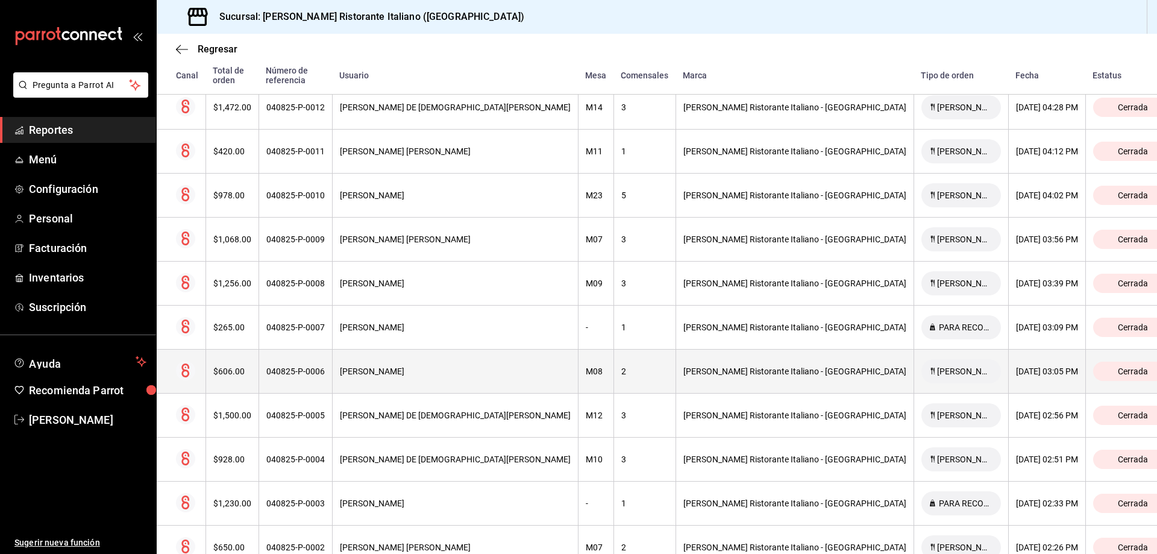
scroll to position [462, 0]
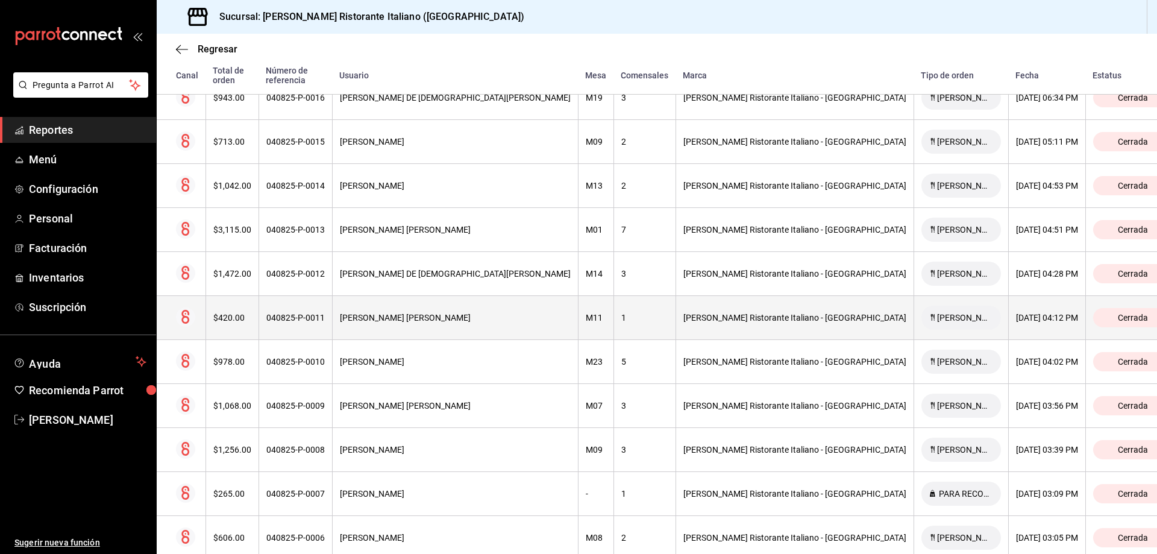
click at [590, 313] on div "M11" at bounding box center [596, 318] width 20 height 10
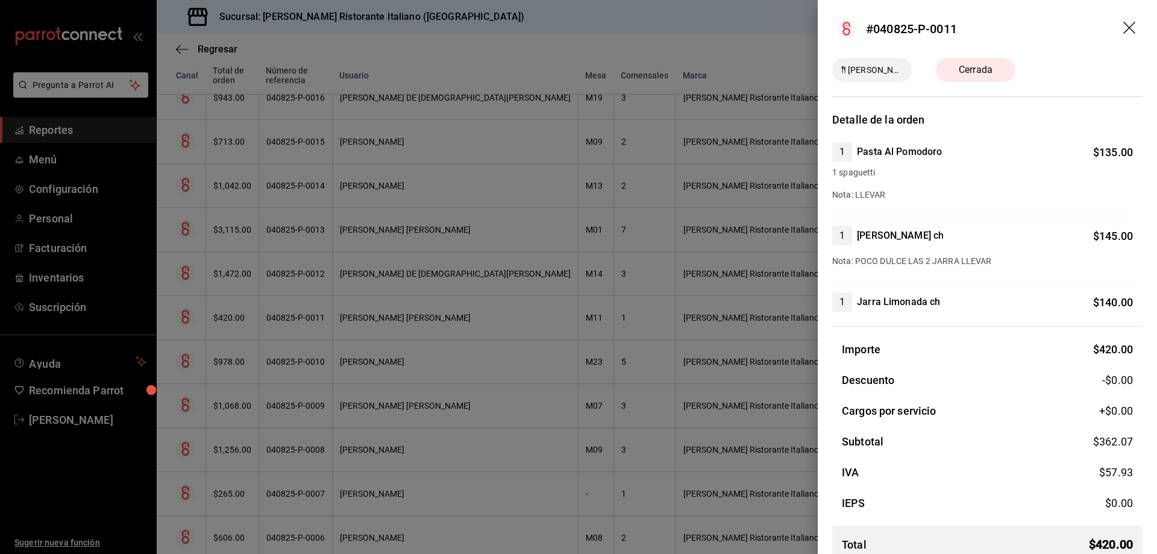
click at [1123, 28] on icon "drag" at bounding box center [1130, 29] width 14 height 14
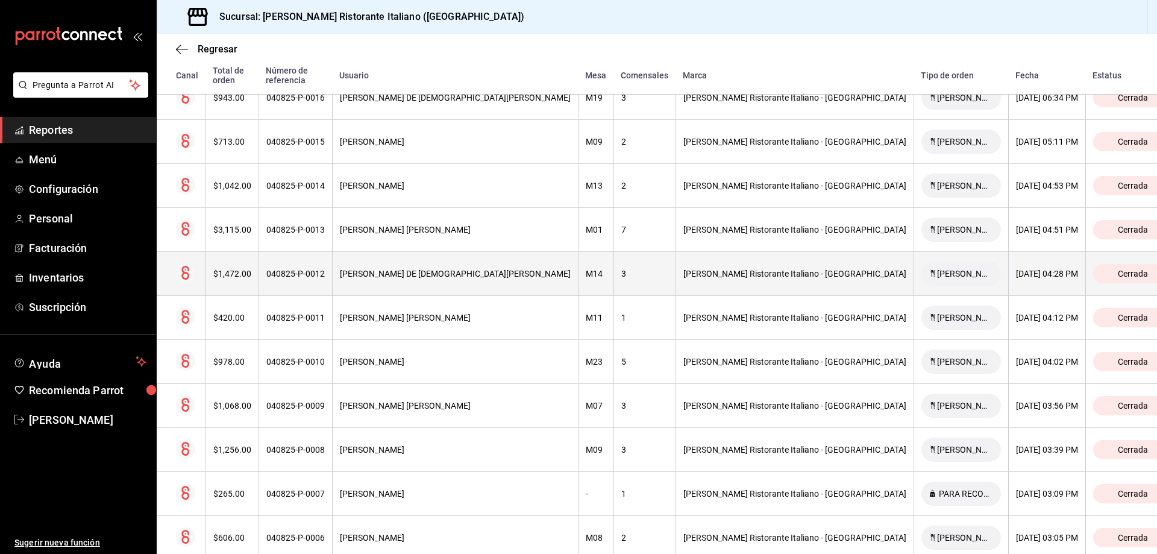
click at [526, 269] on div "[PERSON_NAME] DE [DEMOGRAPHIC_DATA][PERSON_NAME]" at bounding box center [455, 274] width 231 height 10
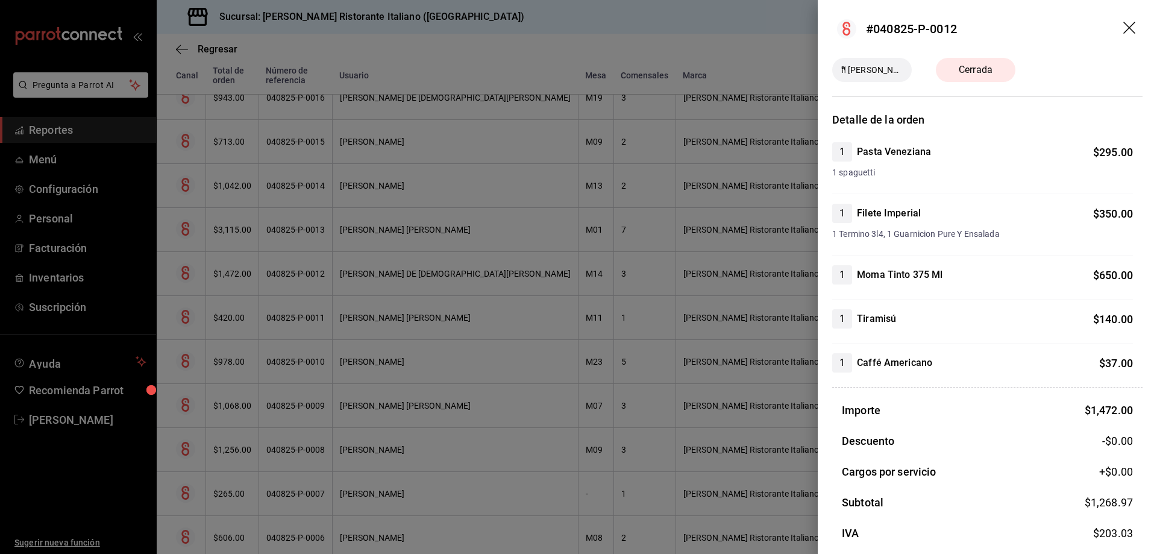
click at [1123, 25] on icon "drag" at bounding box center [1130, 29] width 14 height 14
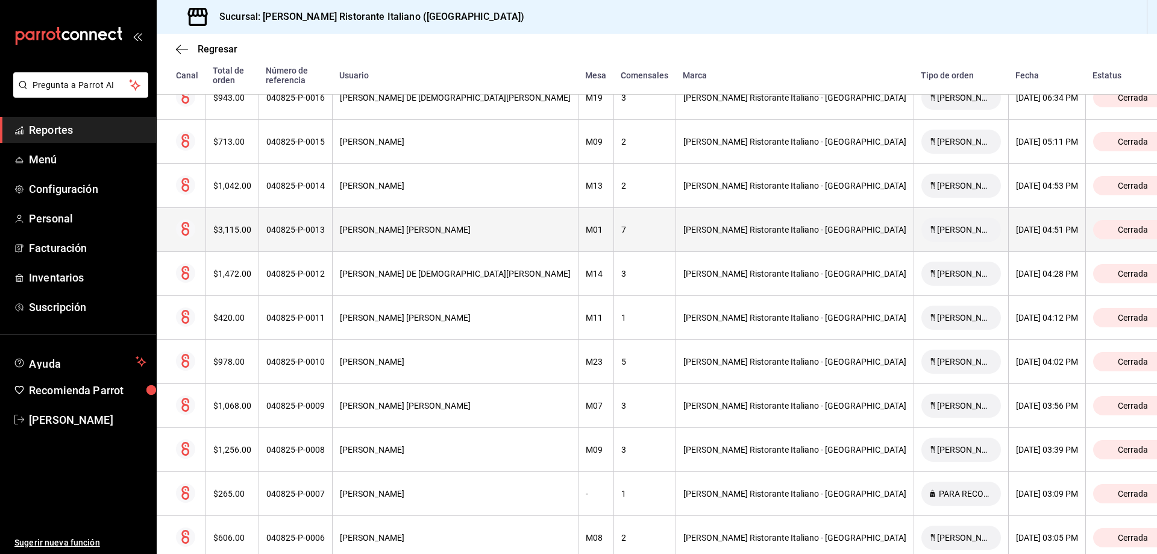
click at [444, 225] on div "[PERSON_NAME] [PERSON_NAME]" at bounding box center [455, 230] width 231 height 10
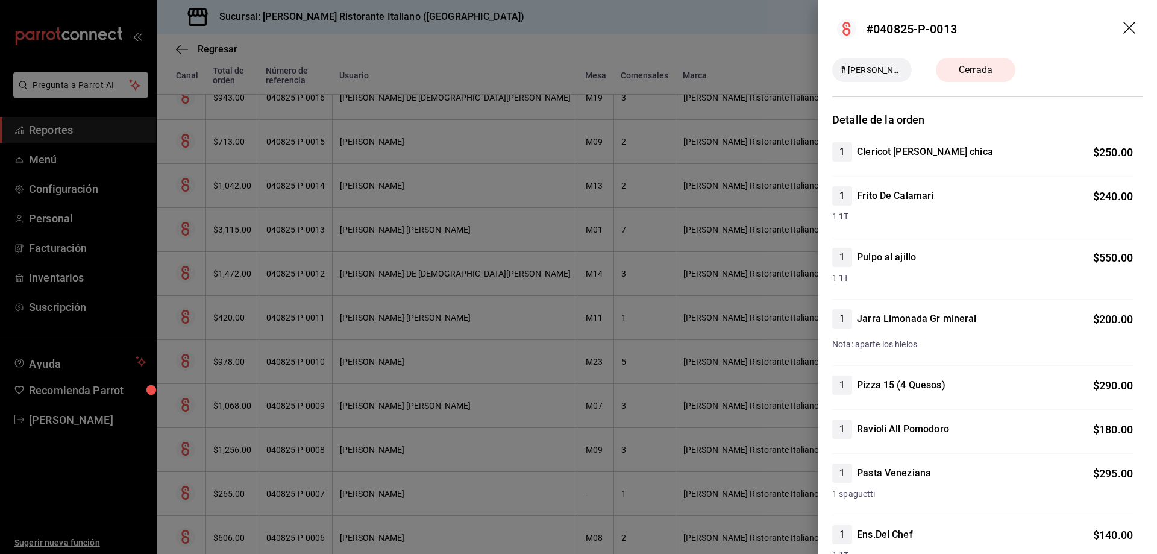
click at [1123, 27] on icon "drag" at bounding box center [1130, 29] width 14 height 14
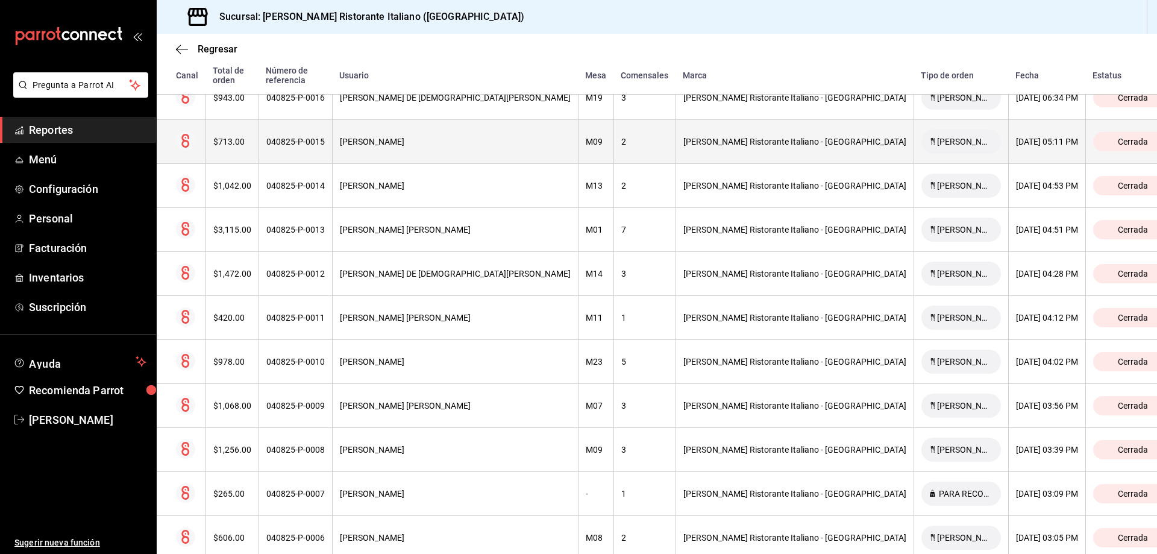
click at [416, 137] on div "[PERSON_NAME]" at bounding box center [455, 142] width 231 height 10
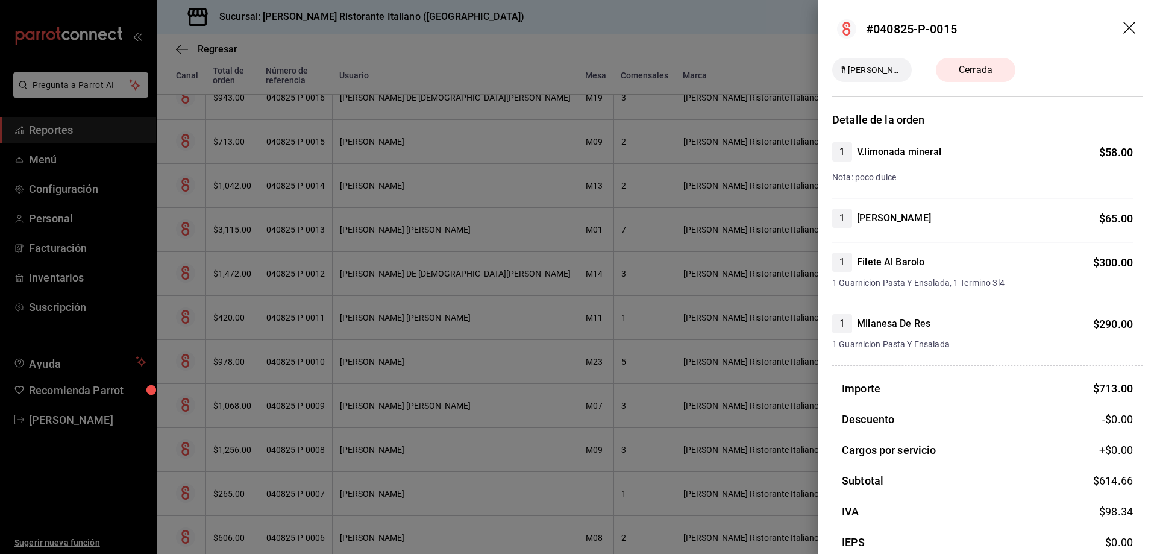
click at [1123, 31] on icon "drag" at bounding box center [1130, 29] width 14 height 14
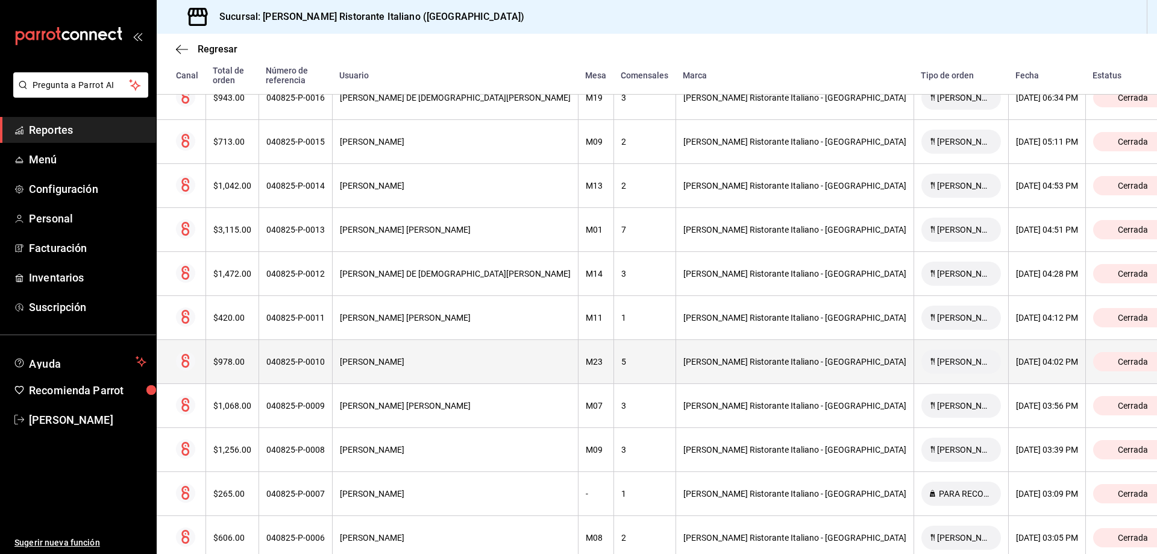
scroll to position [342, 0]
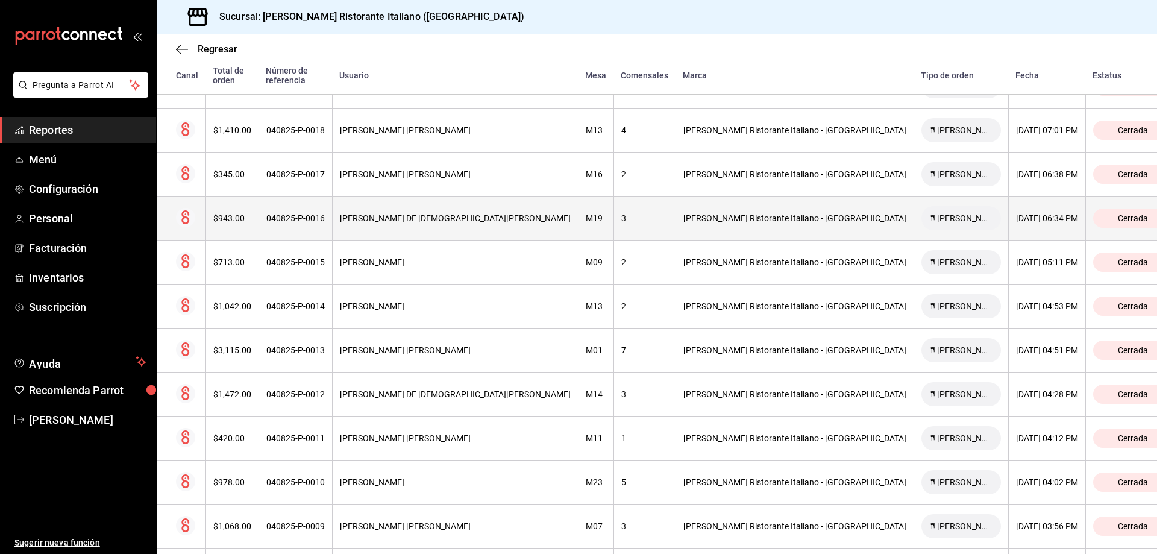
click at [428, 213] on div "[PERSON_NAME] DE [DEMOGRAPHIC_DATA][PERSON_NAME]" at bounding box center [455, 218] width 231 height 10
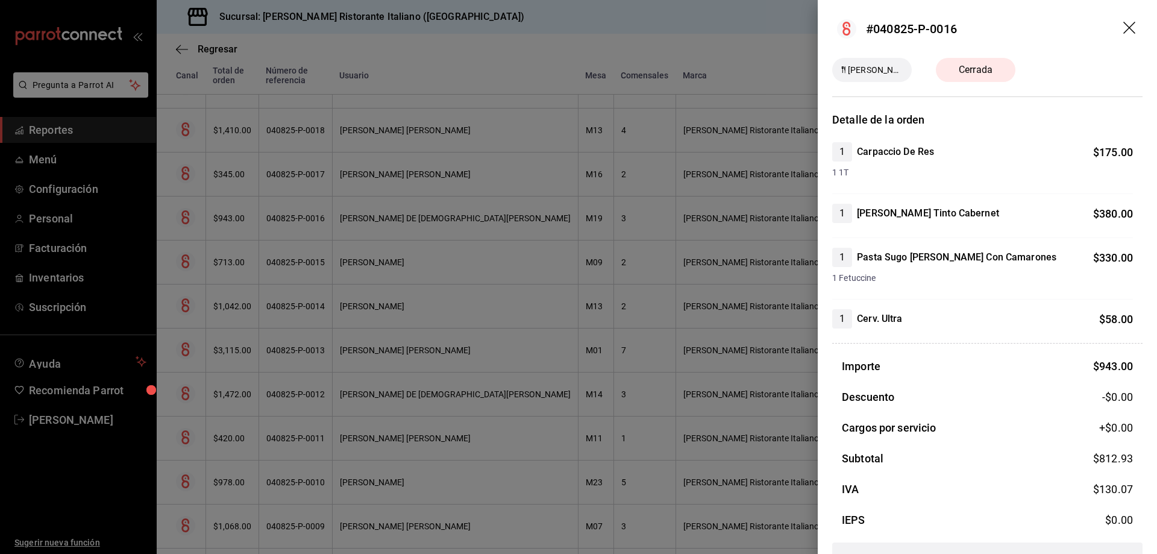
click at [1123, 27] on icon "drag" at bounding box center [1130, 29] width 14 height 14
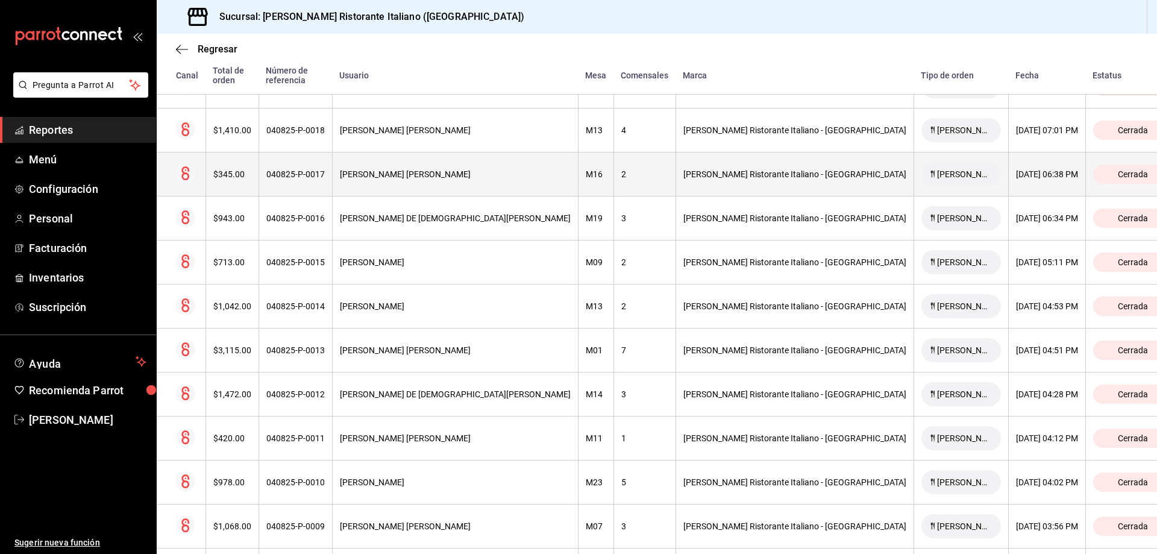
click at [413, 154] on th "[PERSON_NAME] [PERSON_NAME]" at bounding box center [455, 174] width 246 height 44
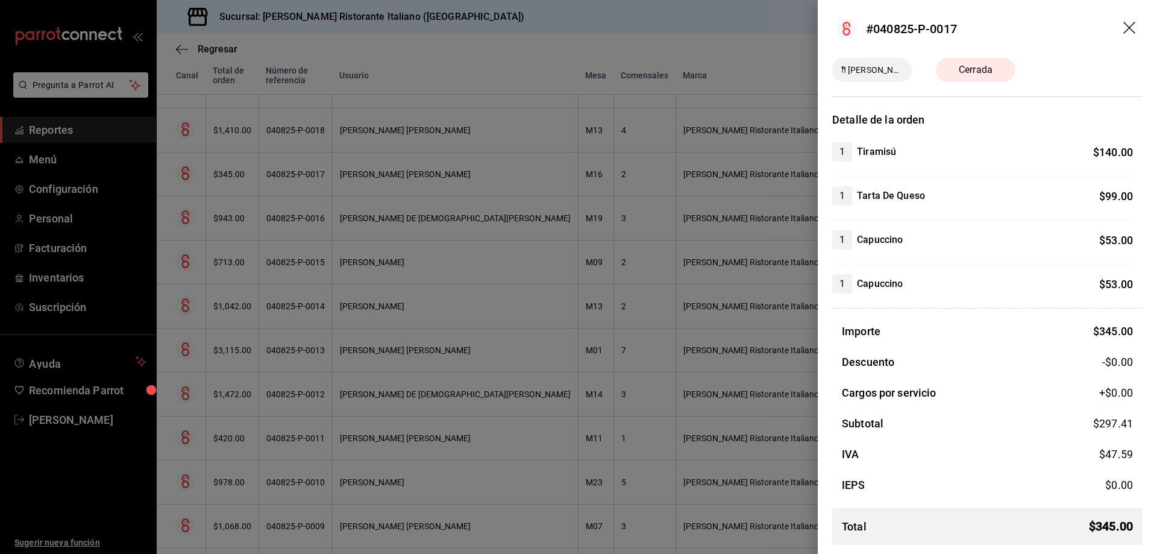
click at [1123, 27] on icon "drag" at bounding box center [1130, 29] width 14 height 14
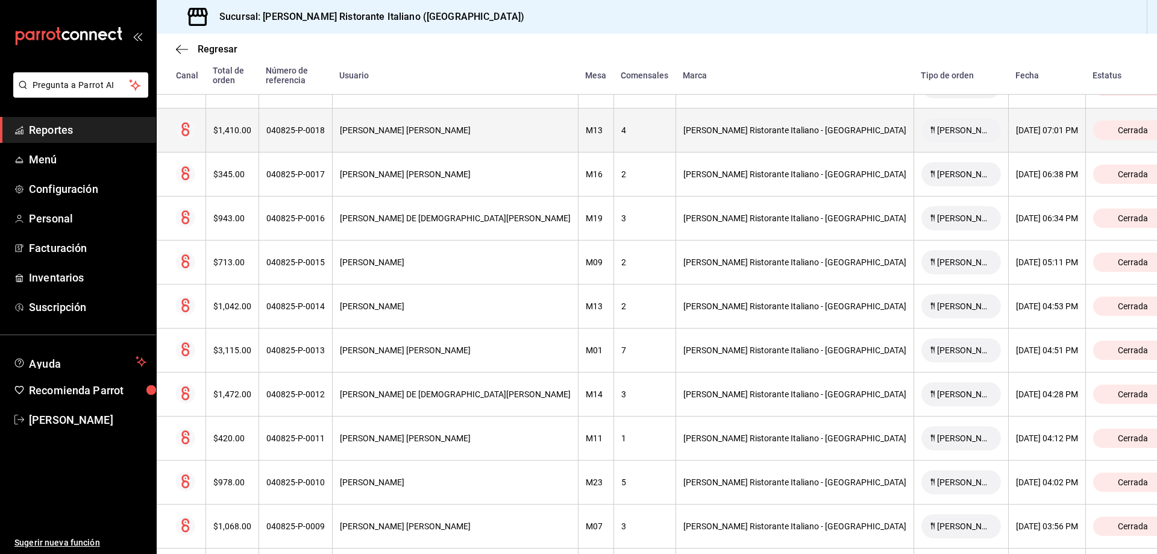
click at [440, 125] on div "[PERSON_NAME] [PERSON_NAME]" at bounding box center [455, 130] width 231 height 10
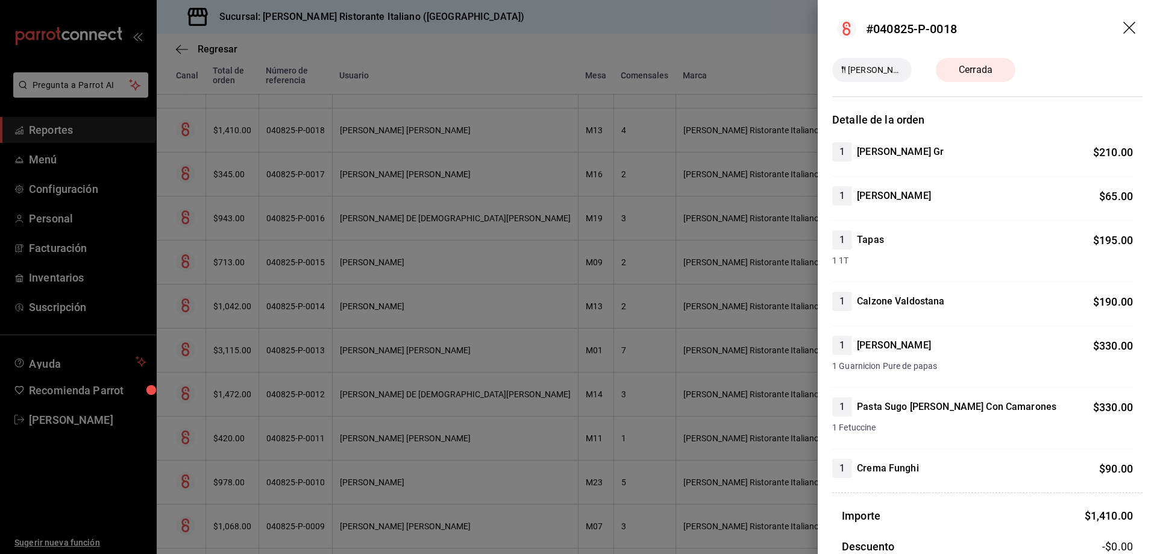
click at [1123, 22] on icon "drag" at bounding box center [1130, 29] width 14 height 14
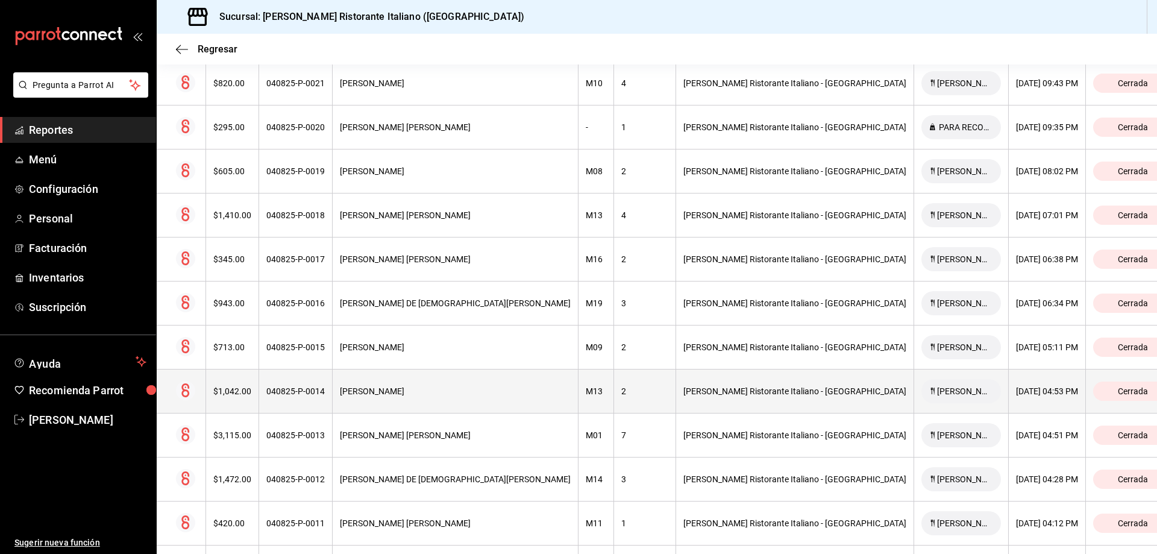
scroll to position [221, 0]
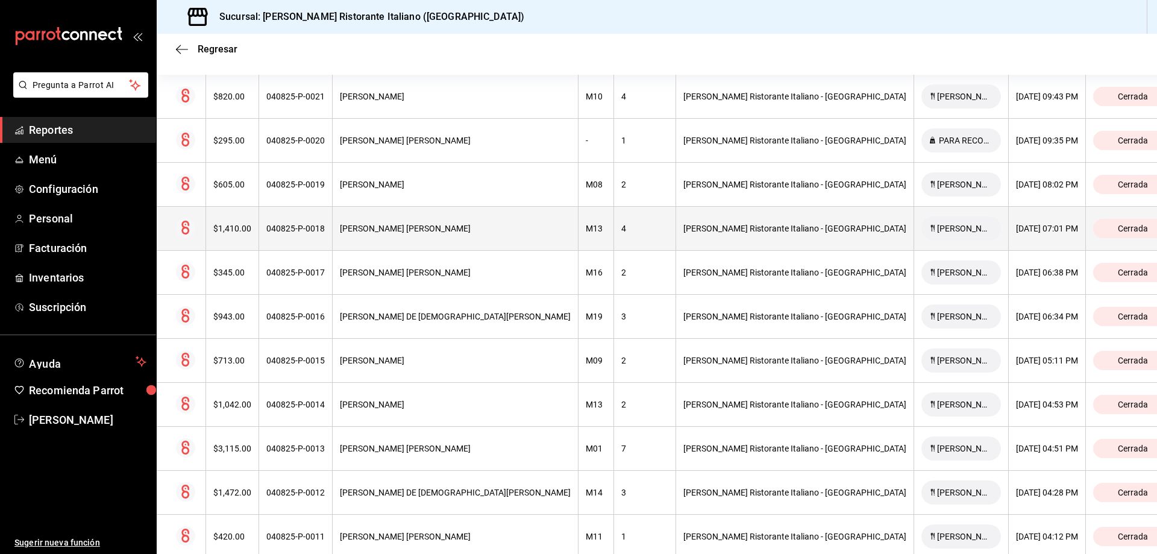
click at [449, 224] on div "[PERSON_NAME] [PERSON_NAME]" at bounding box center [455, 229] width 231 height 10
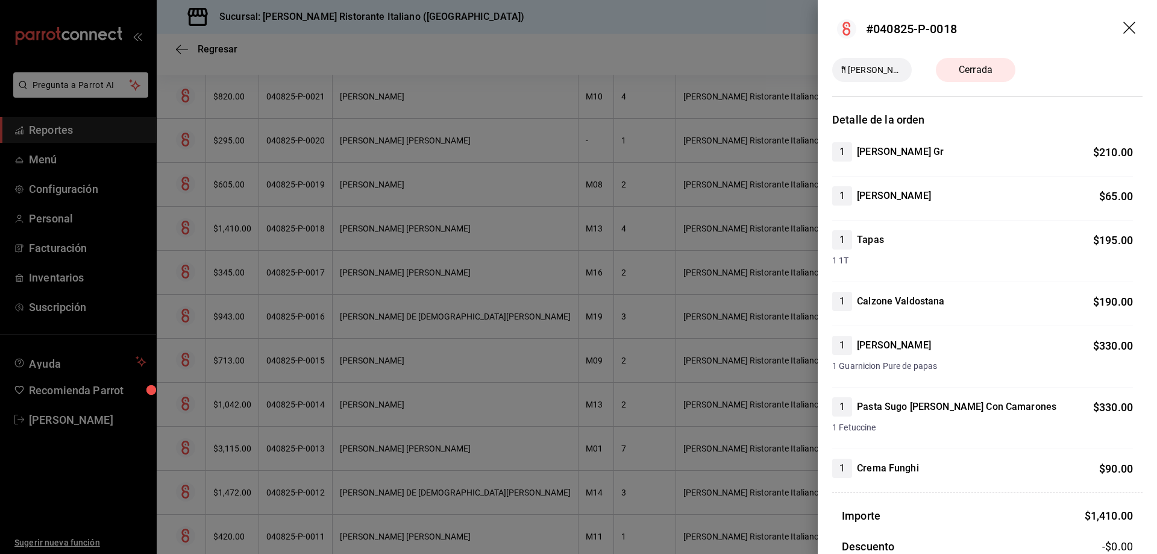
click at [1124, 24] on icon "drag" at bounding box center [1129, 28] width 12 height 12
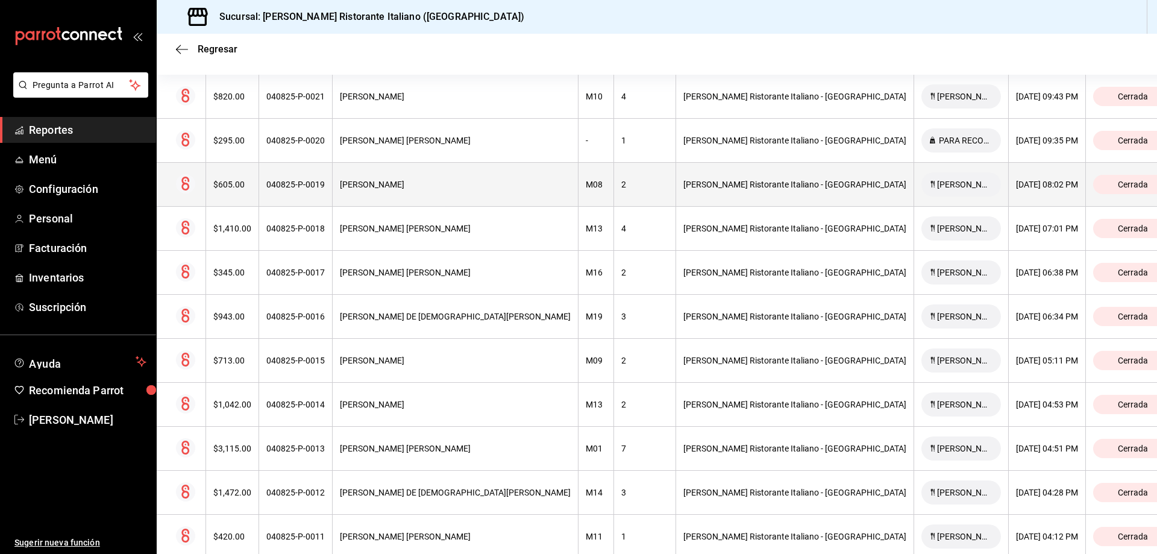
click at [441, 180] on div "[PERSON_NAME]" at bounding box center [455, 185] width 231 height 10
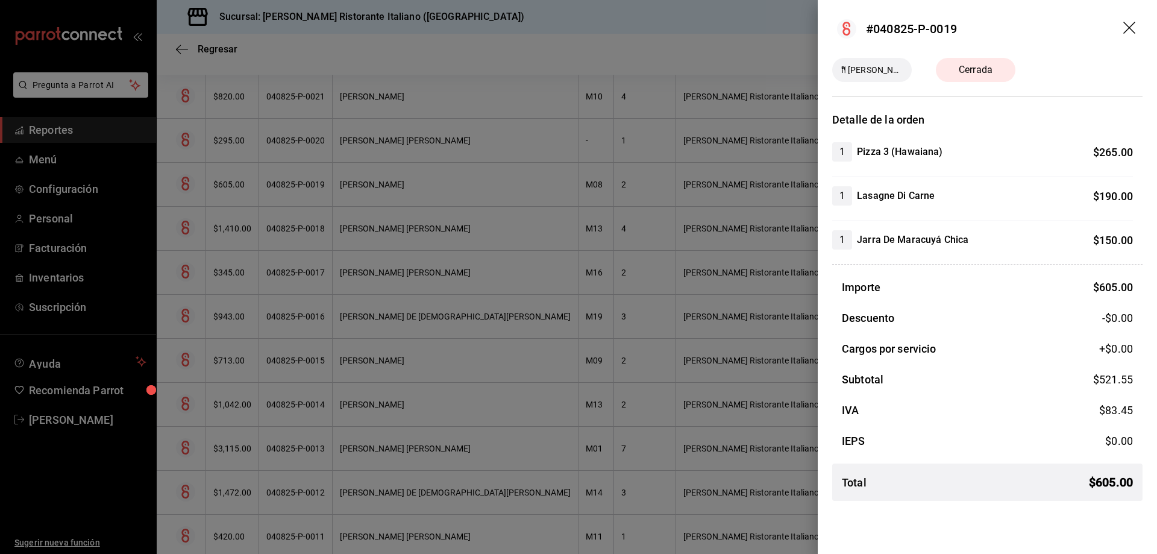
click at [1128, 27] on icon "drag" at bounding box center [1130, 29] width 14 height 14
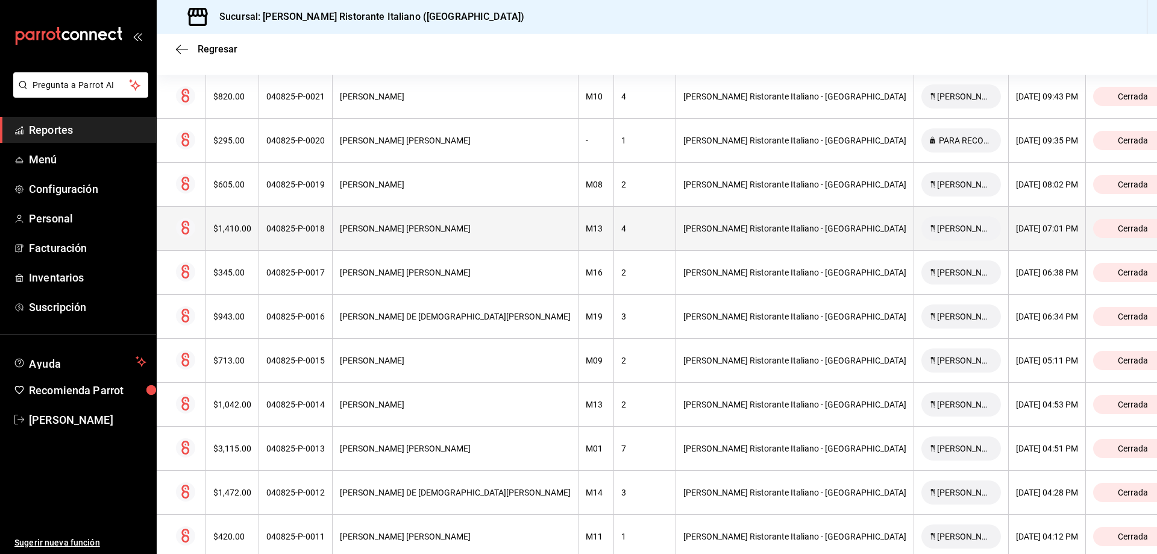
scroll to position [161, 0]
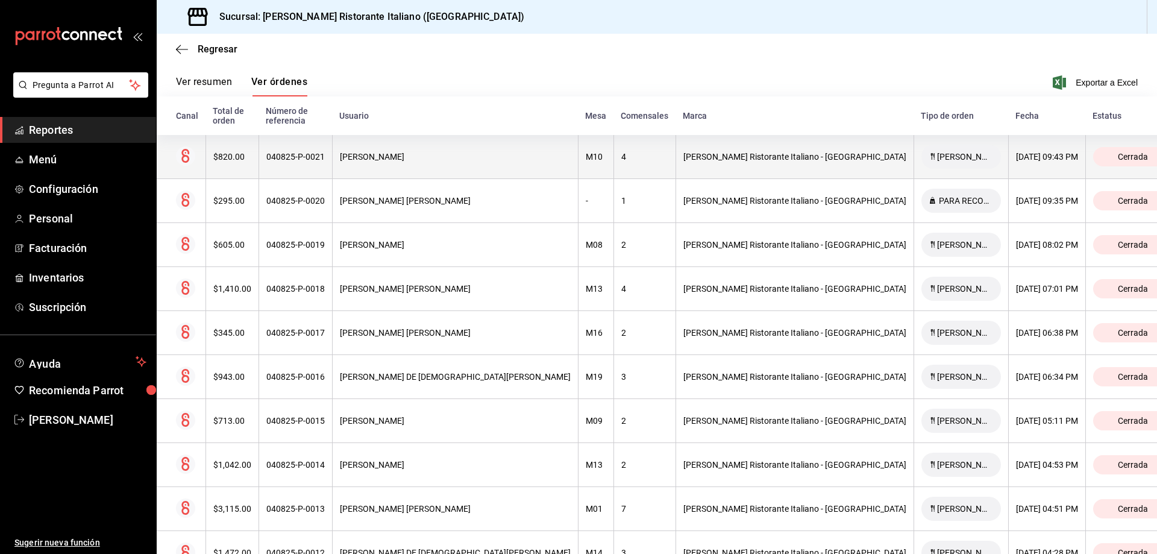
click at [483, 152] on div "[PERSON_NAME]" at bounding box center [455, 157] width 231 height 10
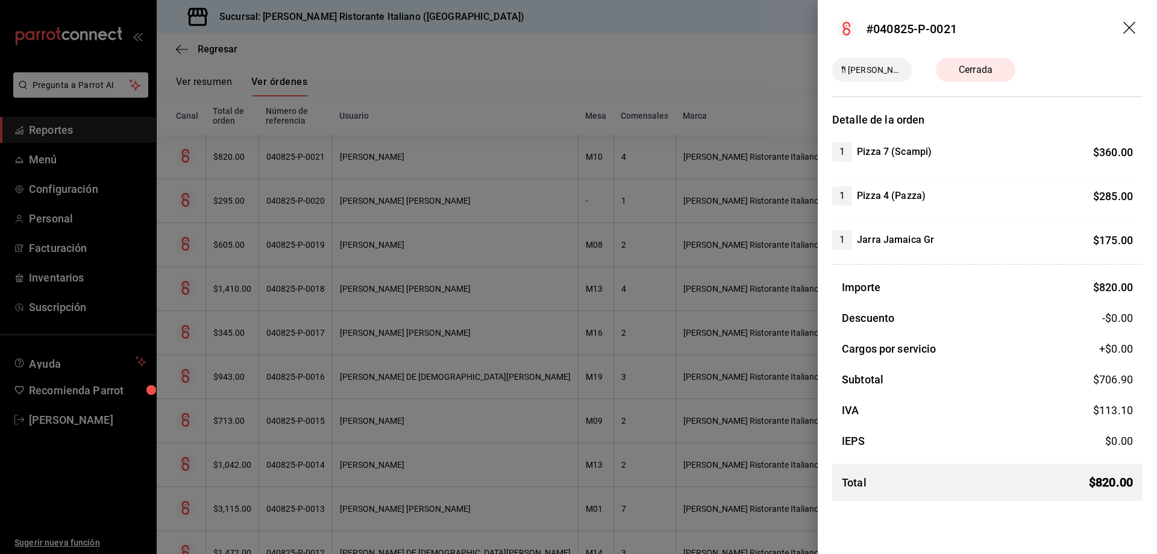
click at [1135, 27] on icon "drag" at bounding box center [1130, 29] width 14 height 14
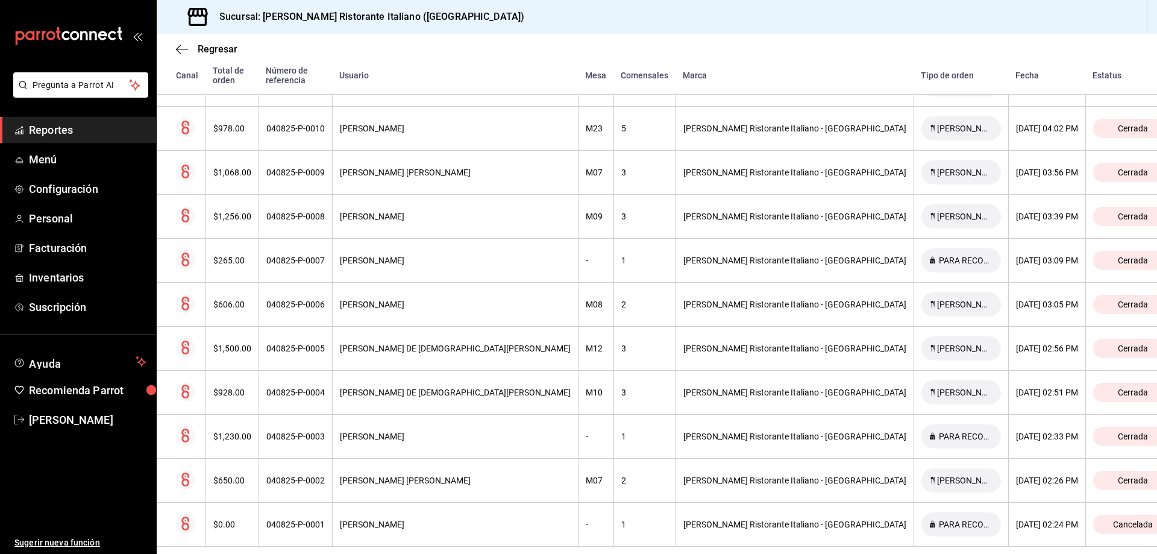
scroll to position [703, 0]
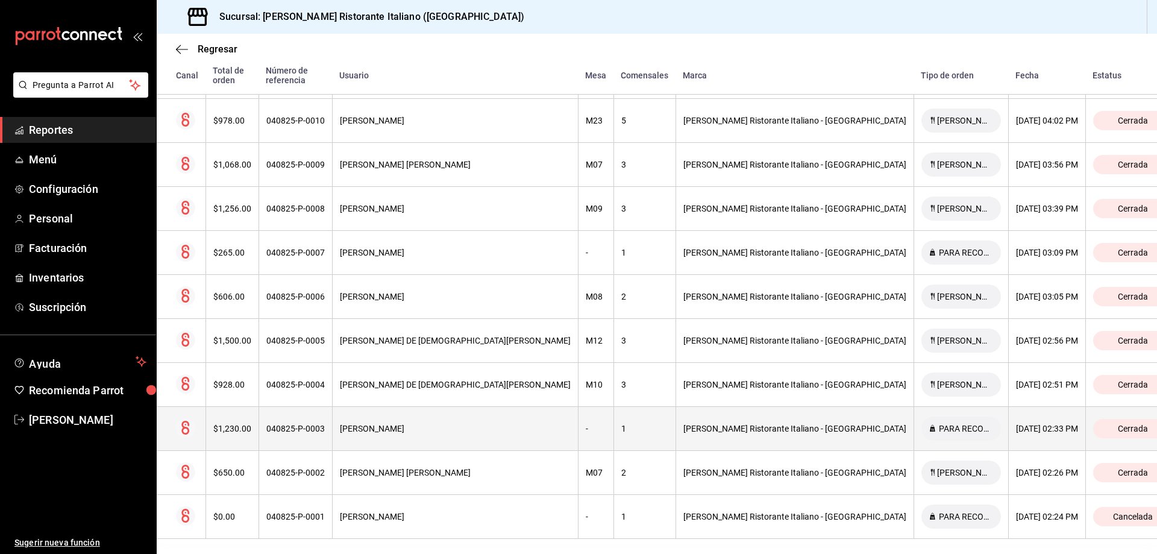
click at [452, 424] on div "[PERSON_NAME]" at bounding box center [455, 429] width 231 height 10
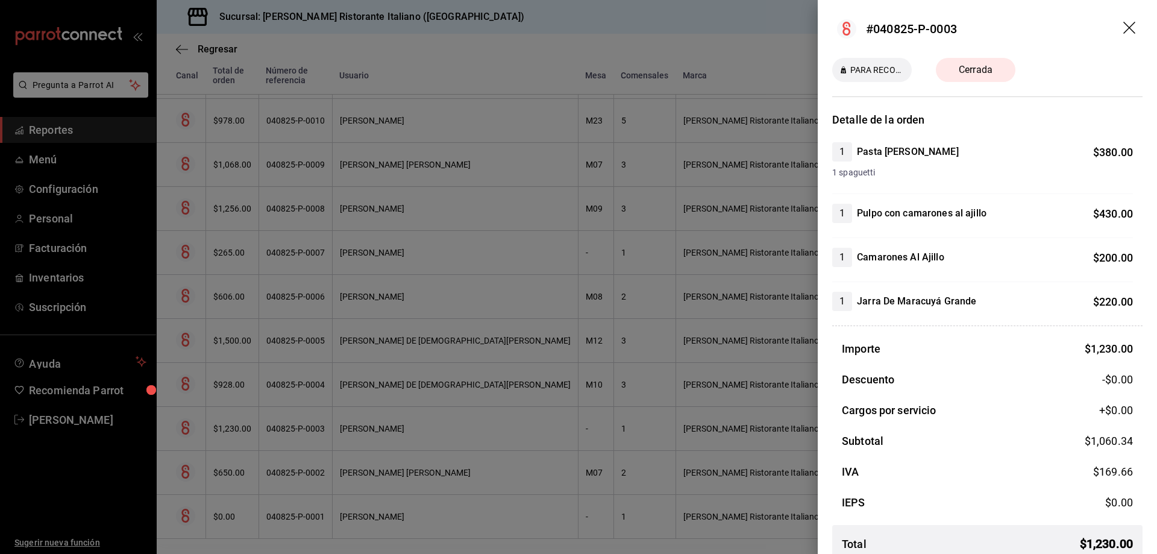
click at [1123, 28] on icon "drag" at bounding box center [1130, 29] width 14 height 14
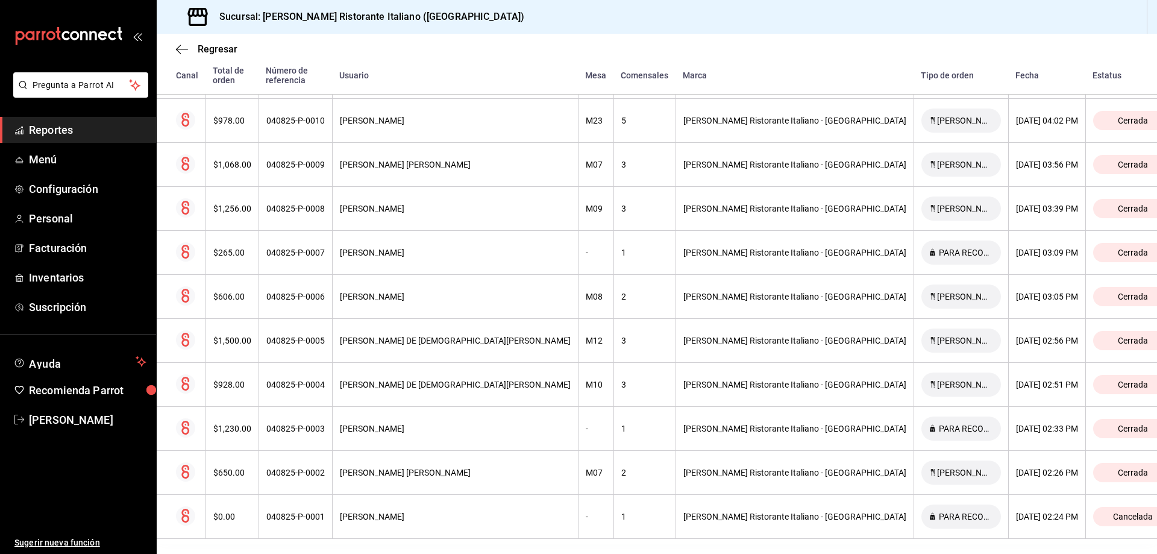
click at [967, 39] on div "Regresar" at bounding box center [657, 49] width 1000 height 31
click at [206, 47] on span "Regresar" at bounding box center [218, 48] width 40 height 11
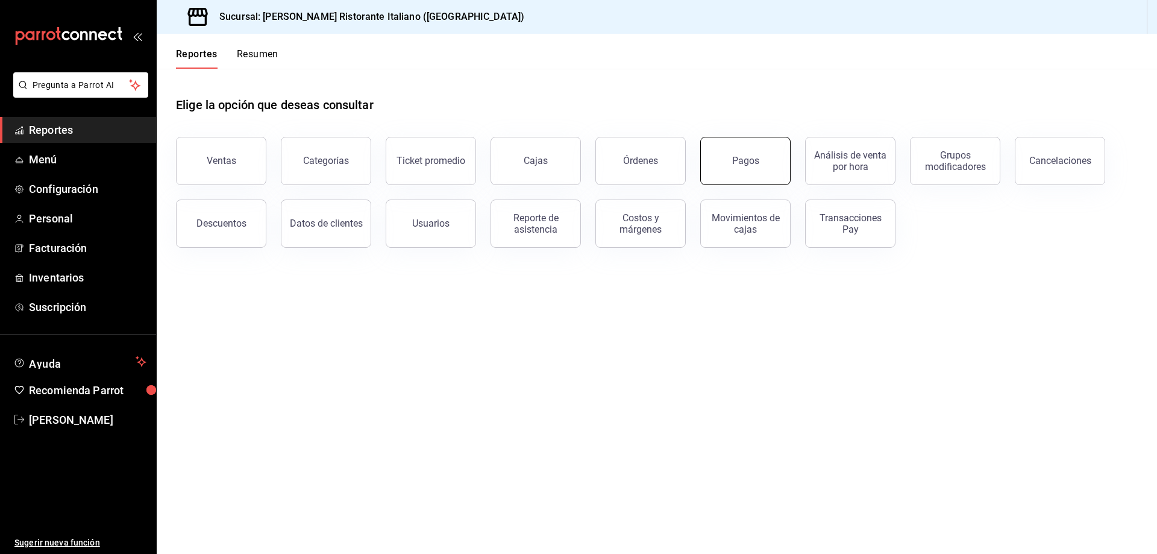
click at [744, 162] on div "Pagos" at bounding box center [745, 160] width 27 height 11
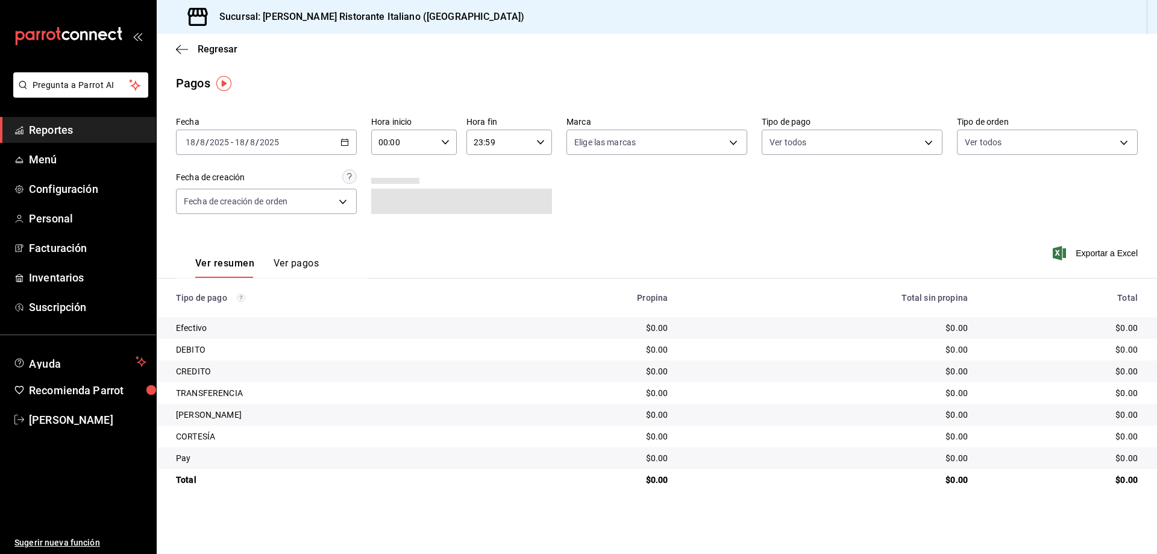
click at [342, 142] on \(Stroke\) "button" at bounding box center [344, 142] width 7 height 7
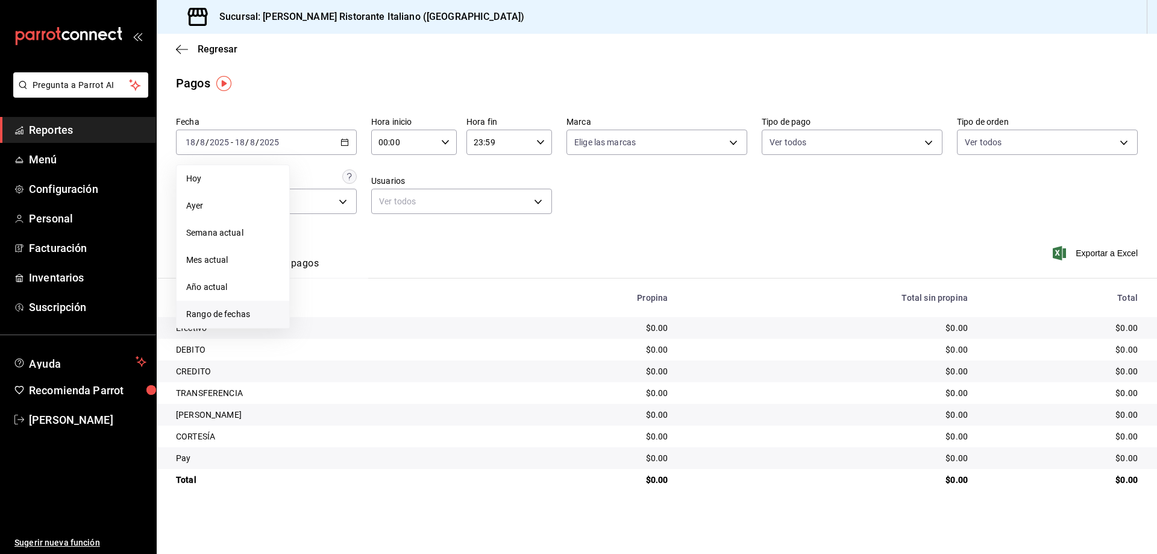
click at [219, 313] on span "Rango de fechas" at bounding box center [232, 314] width 93 height 13
click at [423, 275] on abbr "16" at bounding box center [422, 275] width 8 height 8
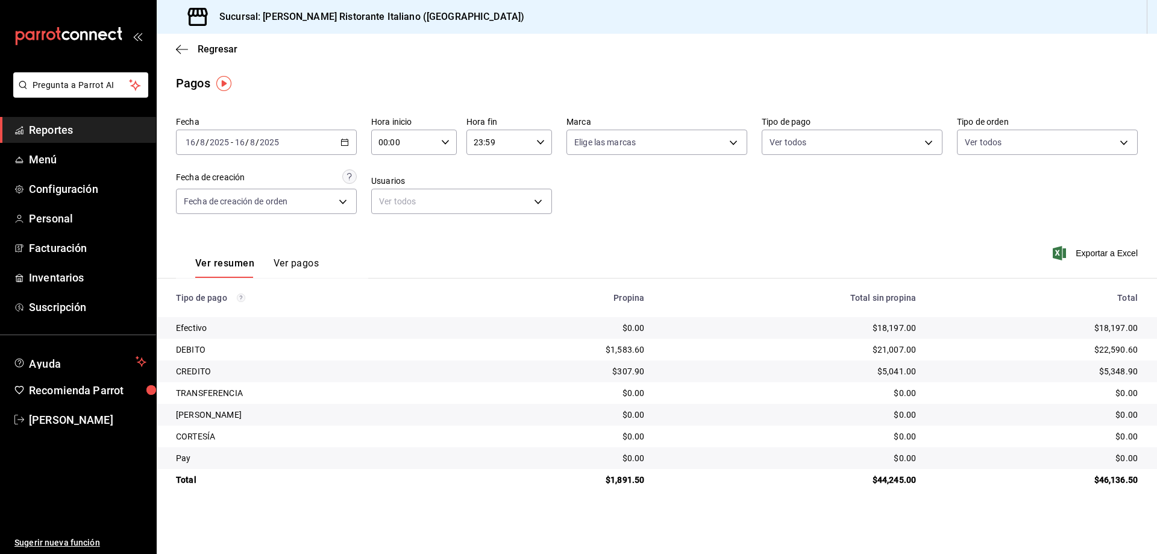
click at [287, 260] on button "Ver pagos" at bounding box center [296, 267] width 45 height 20
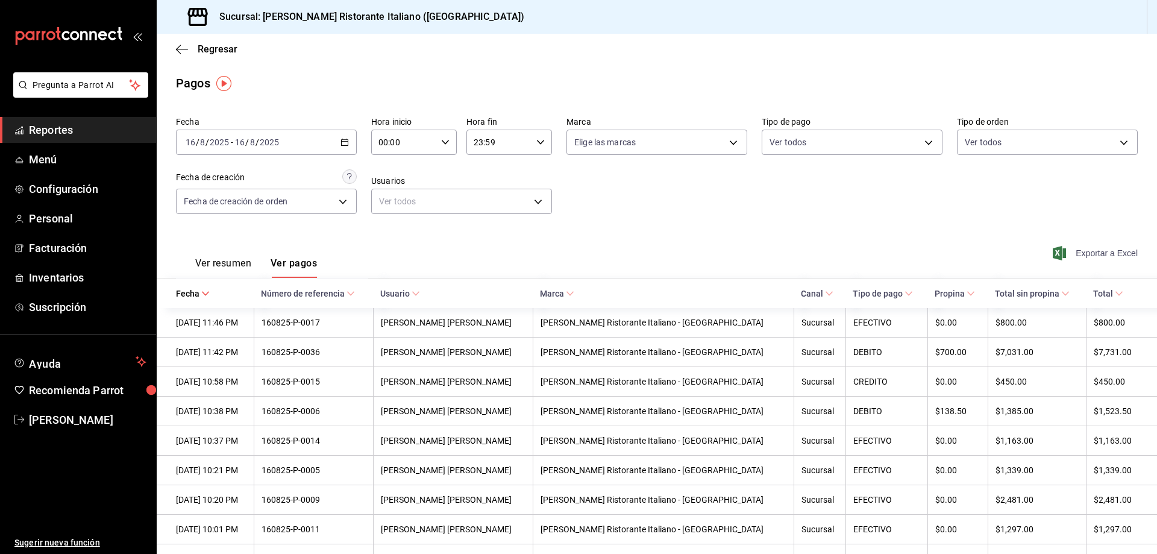
click at [1091, 251] on span "Exportar a Excel" at bounding box center [1096, 253] width 83 height 14
click at [203, 46] on span "Regresar" at bounding box center [218, 48] width 40 height 11
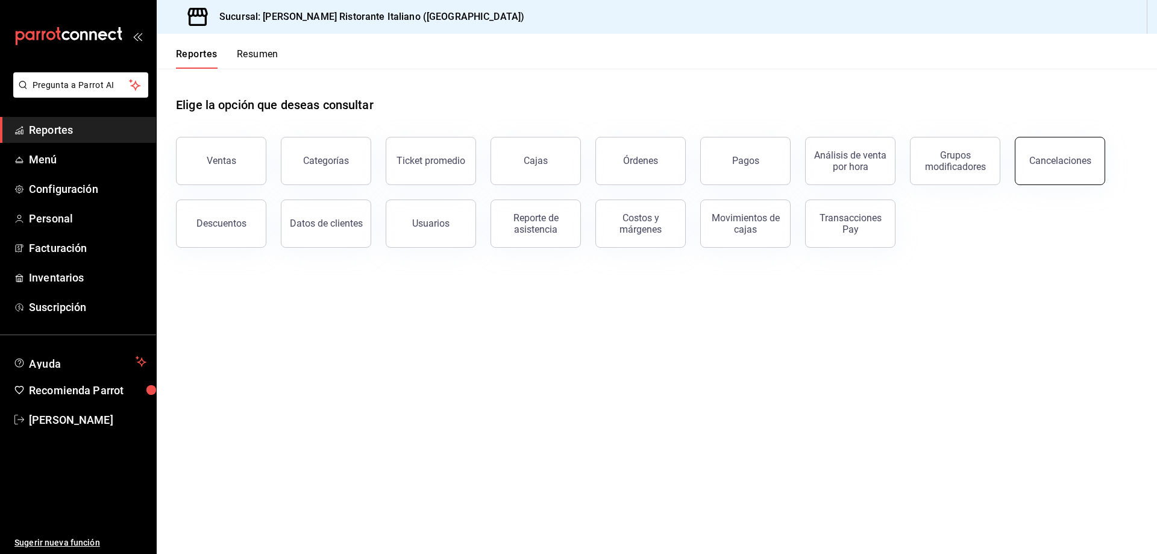
click at [1055, 159] on div "Cancelaciones" at bounding box center [1060, 160] width 62 height 11
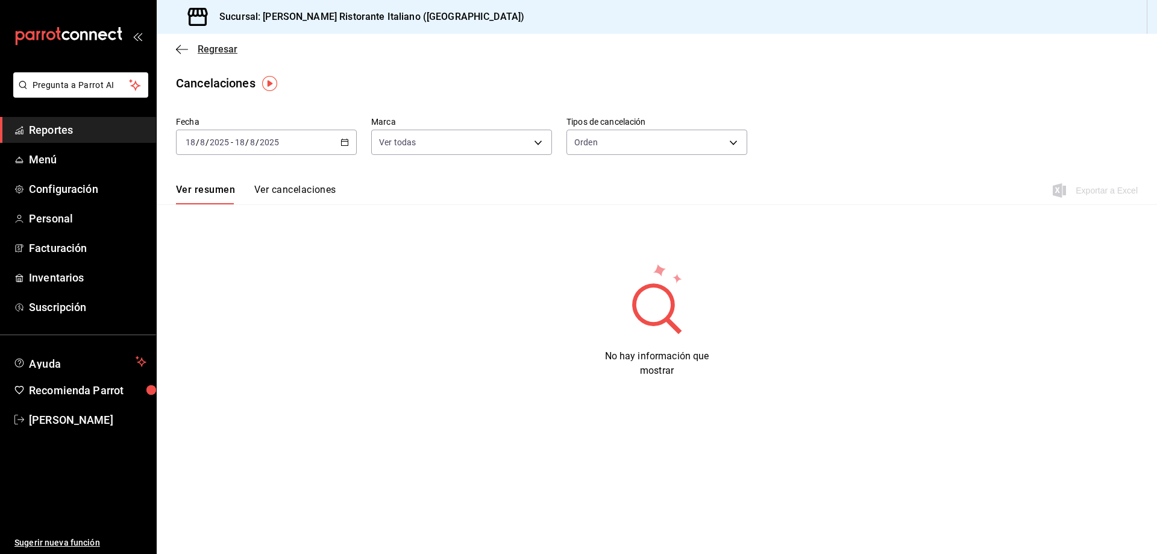
click at [339, 139] on div "[DATE] [DATE] - [DATE] [DATE]" at bounding box center [266, 142] width 181 height 25
click at [237, 257] on span "Mes actual" at bounding box center [232, 260] width 93 height 13
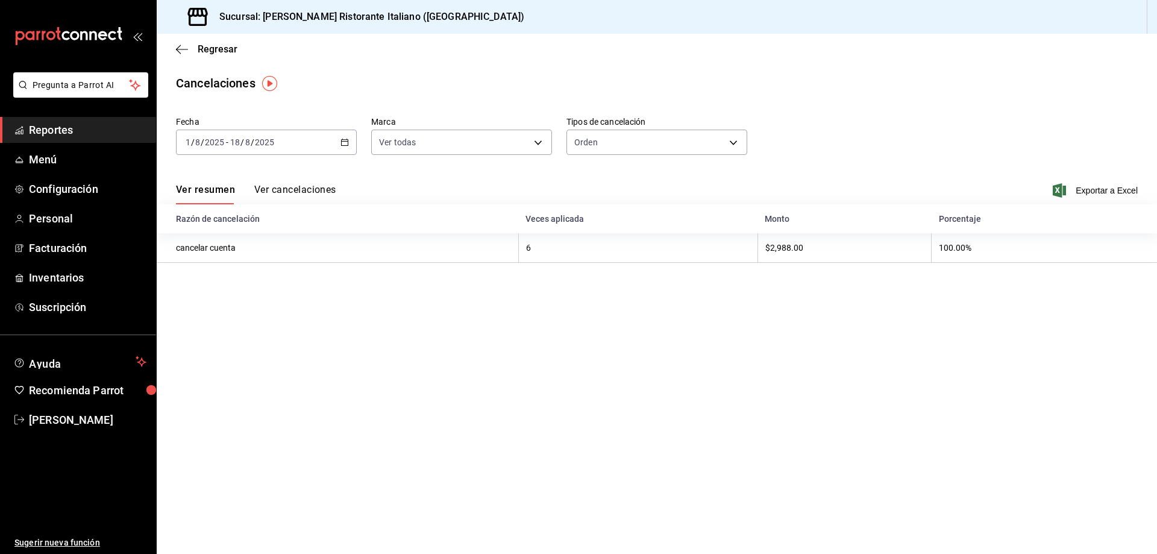
click at [272, 189] on button "Ver cancelaciones" at bounding box center [295, 194] width 82 height 20
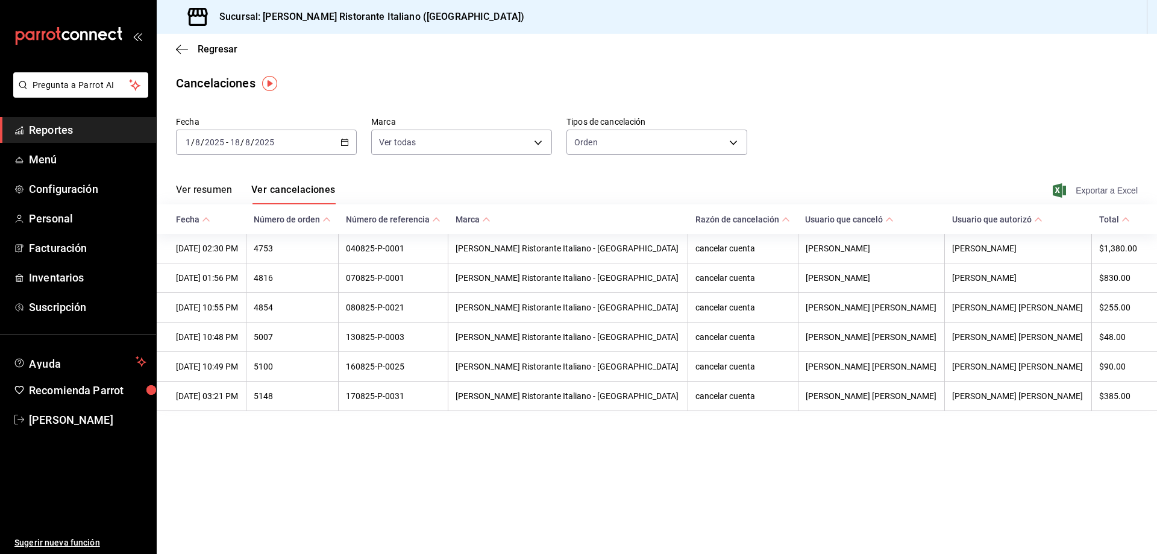
click at [1081, 193] on span "Exportar a Excel" at bounding box center [1096, 190] width 83 height 14
click at [202, 49] on span "Regresar" at bounding box center [218, 48] width 40 height 11
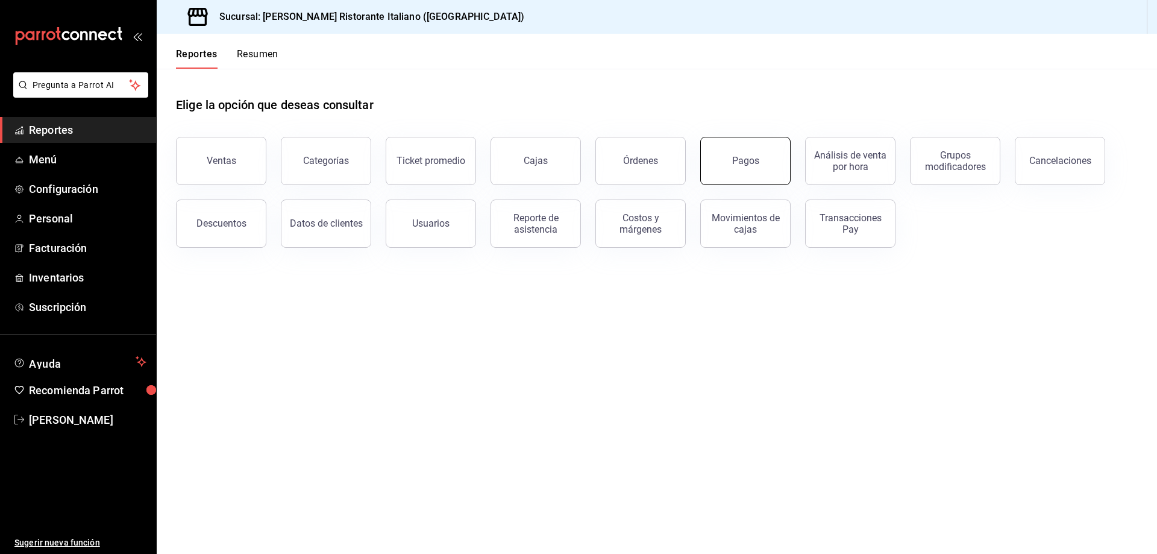
click at [741, 162] on div "Pagos" at bounding box center [745, 160] width 27 height 11
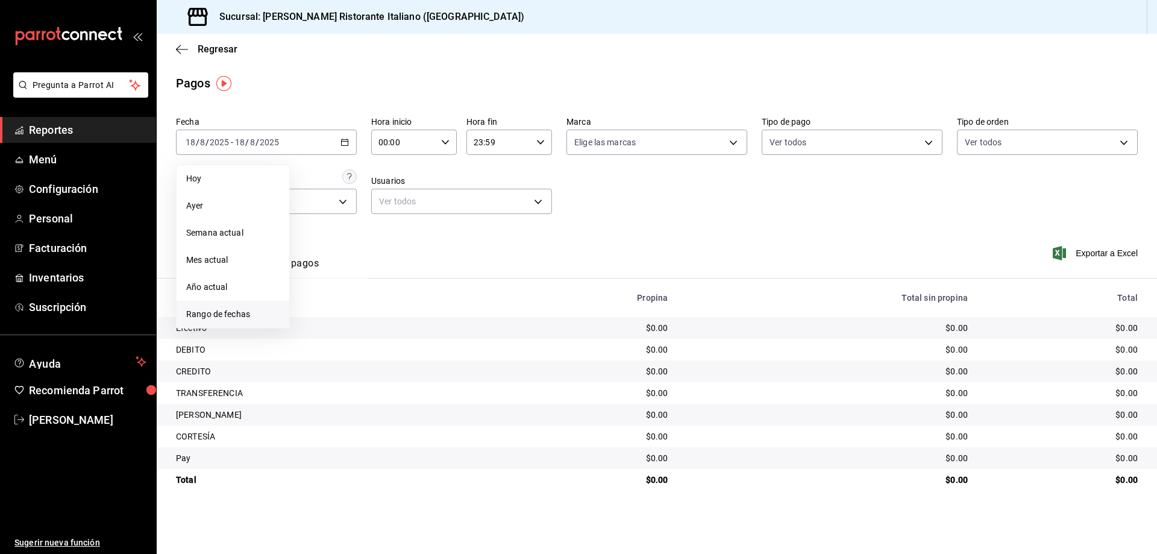
click at [242, 318] on span "Rango de fechas" at bounding box center [232, 314] width 93 height 13
click at [315, 245] on abbr "4" at bounding box center [315, 249] width 4 height 8
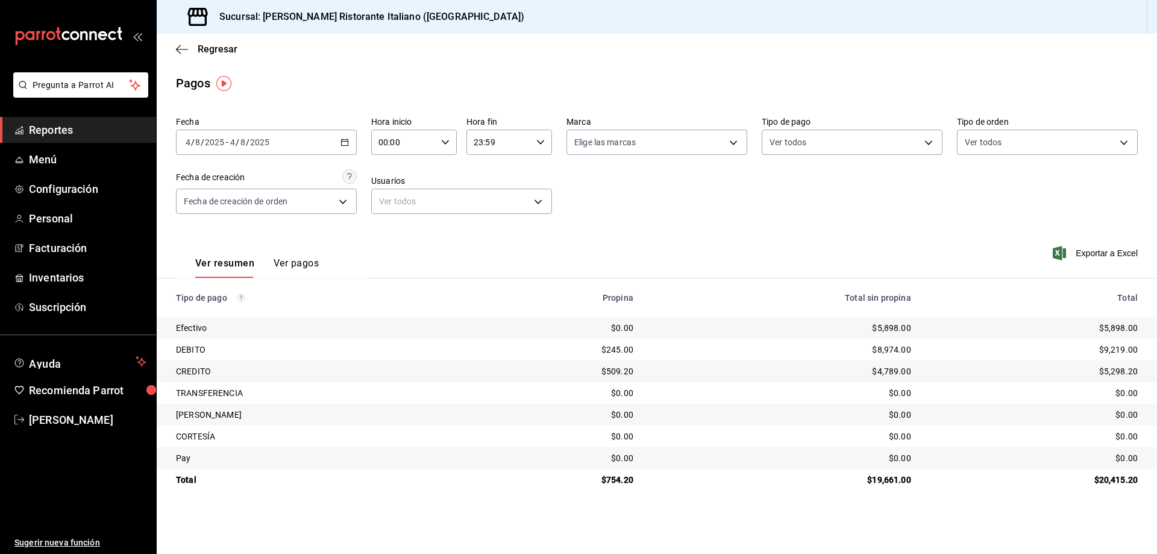
click at [309, 263] on button "Ver pagos" at bounding box center [296, 267] width 45 height 20
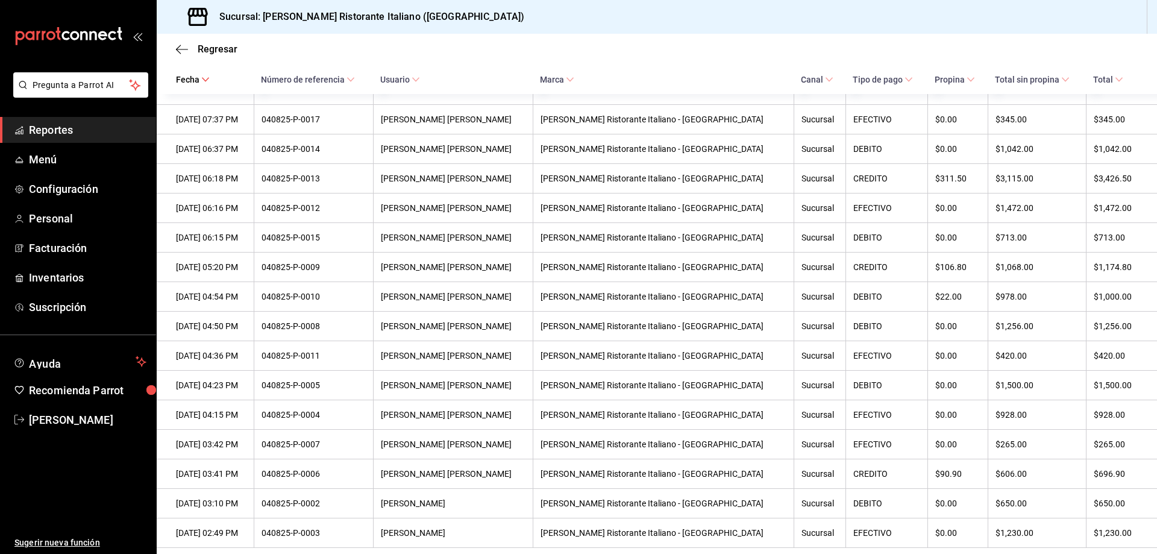
scroll to position [377, 0]
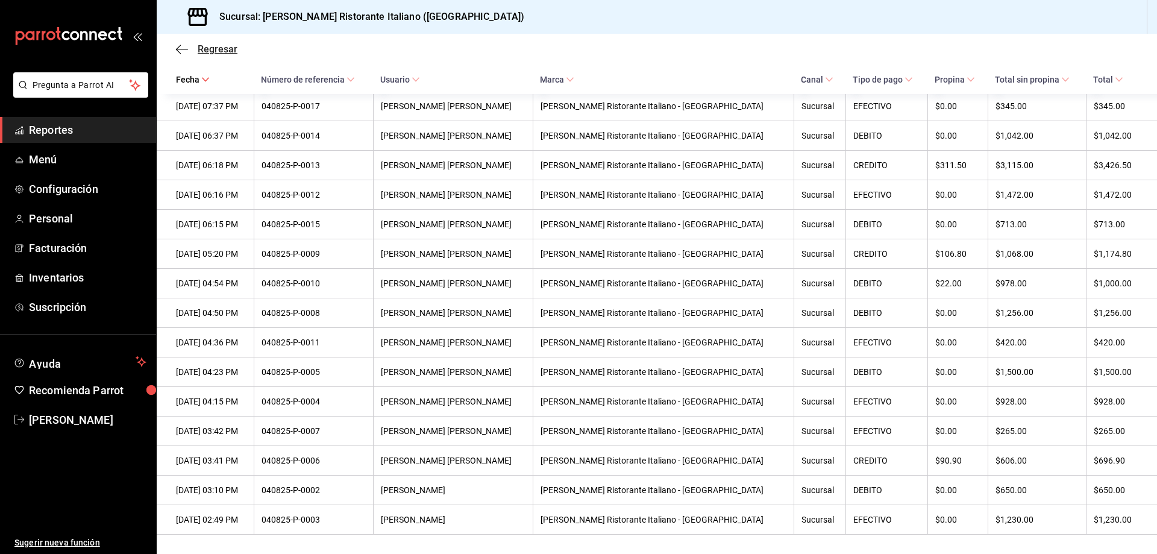
click at [202, 49] on span "Regresar" at bounding box center [218, 48] width 40 height 11
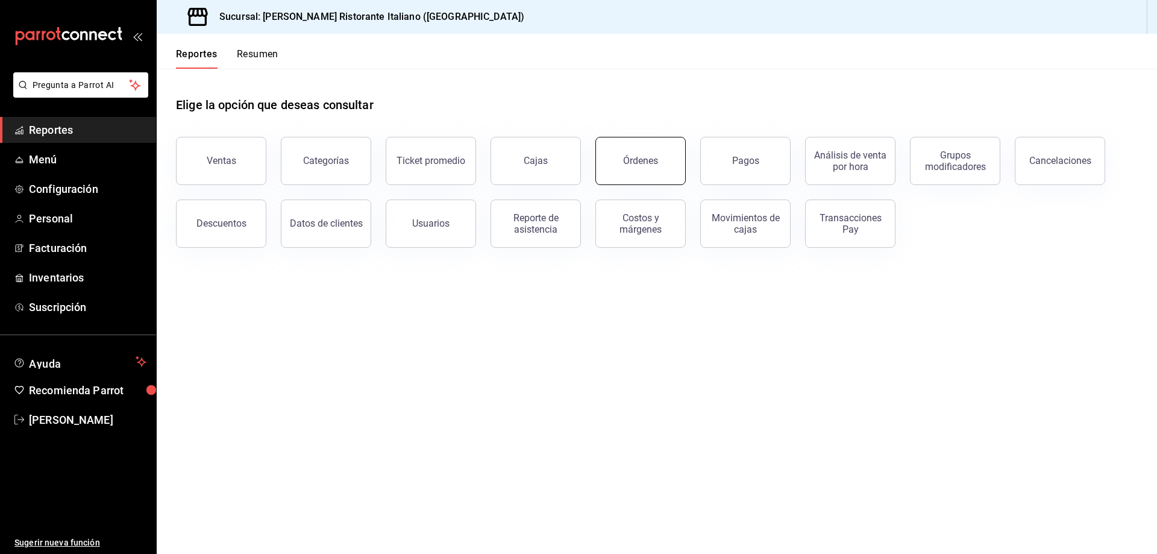
click at [625, 165] on div "Órdenes" at bounding box center [640, 160] width 35 height 11
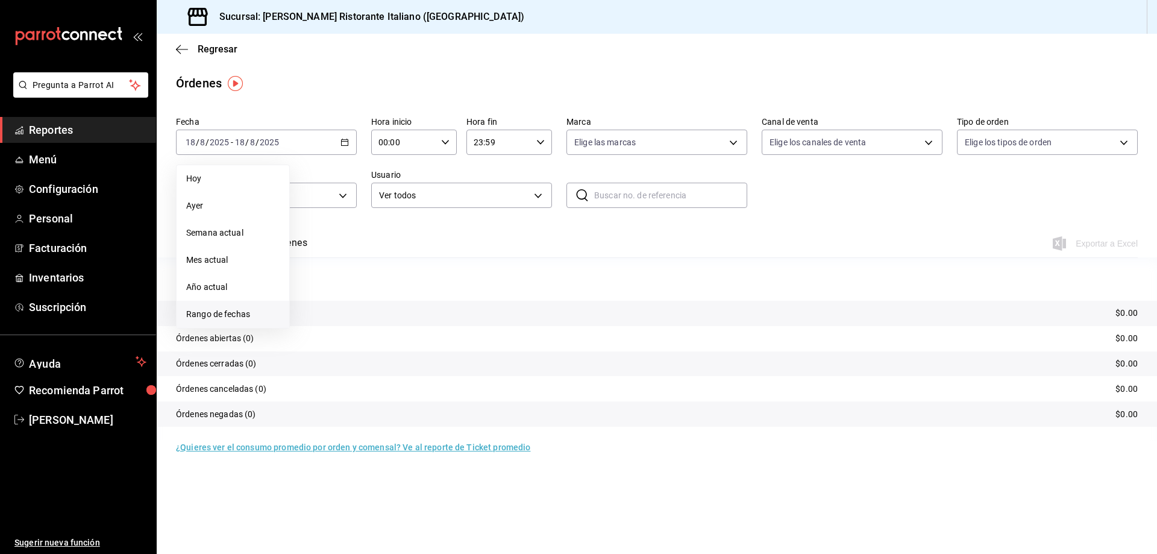
click at [225, 310] on span "Rango de fechas" at bounding box center [232, 314] width 93 height 13
click at [310, 249] on button "4" at bounding box center [314, 249] width 21 height 22
click at [289, 239] on button "Ver órdenes" at bounding box center [280, 247] width 53 height 20
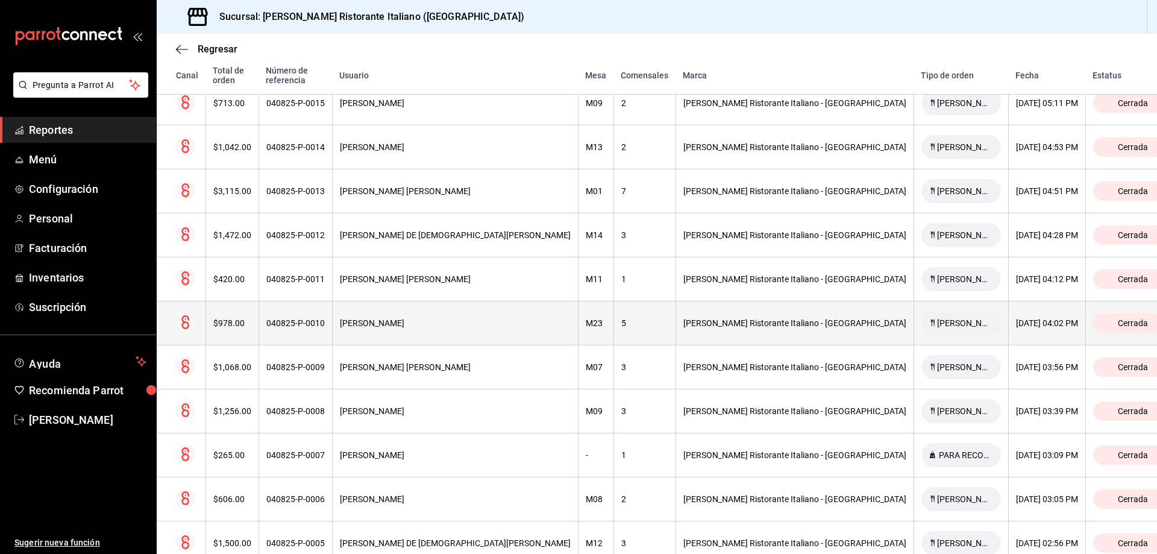
scroll to position [703, 0]
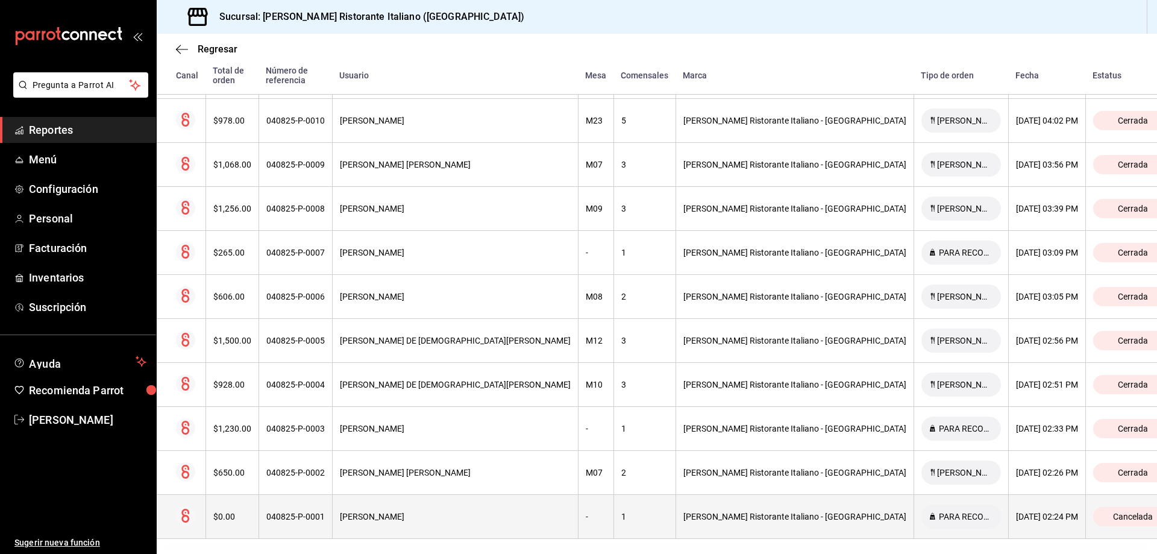
click at [461, 512] on div "[PERSON_NAME]" at bounding box center [455, 517] width 231 height 10
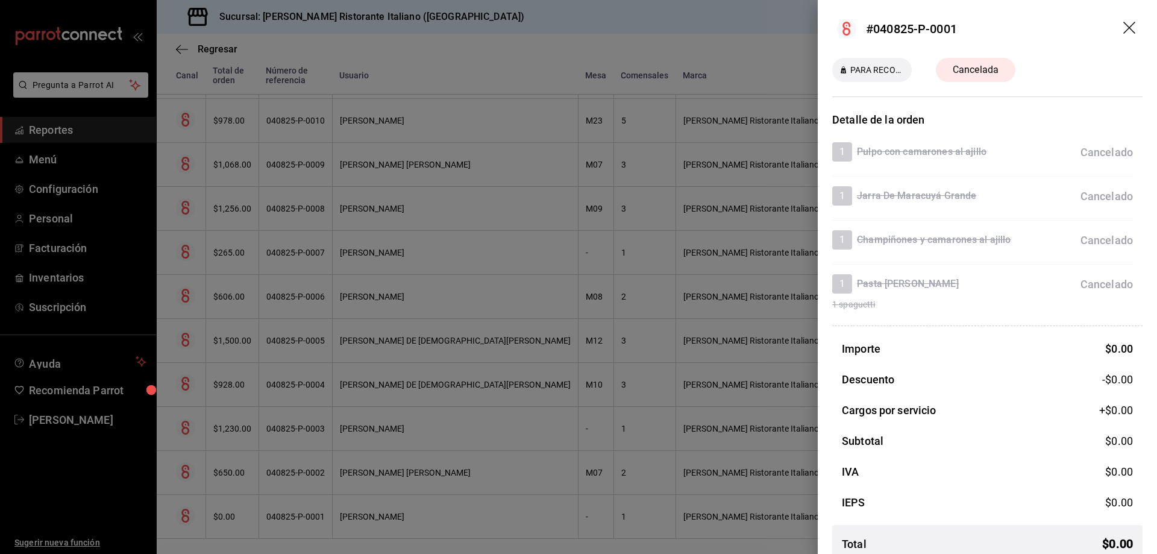
click at [1123, 27] on icon "drag" at bounding box center [1129, 28] width 12 height 12
